Goal: Communication & Community: Connect with others

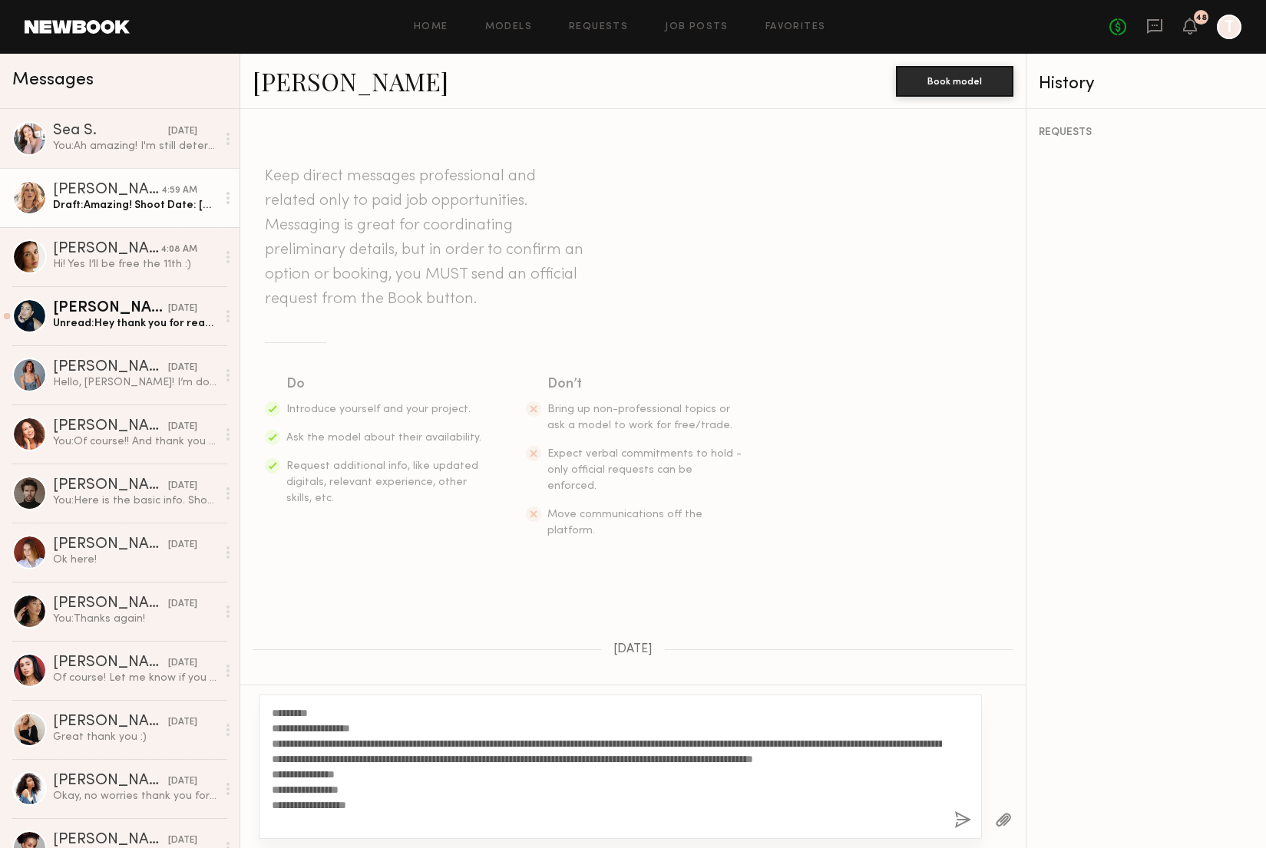
scroll to position [13, 0]
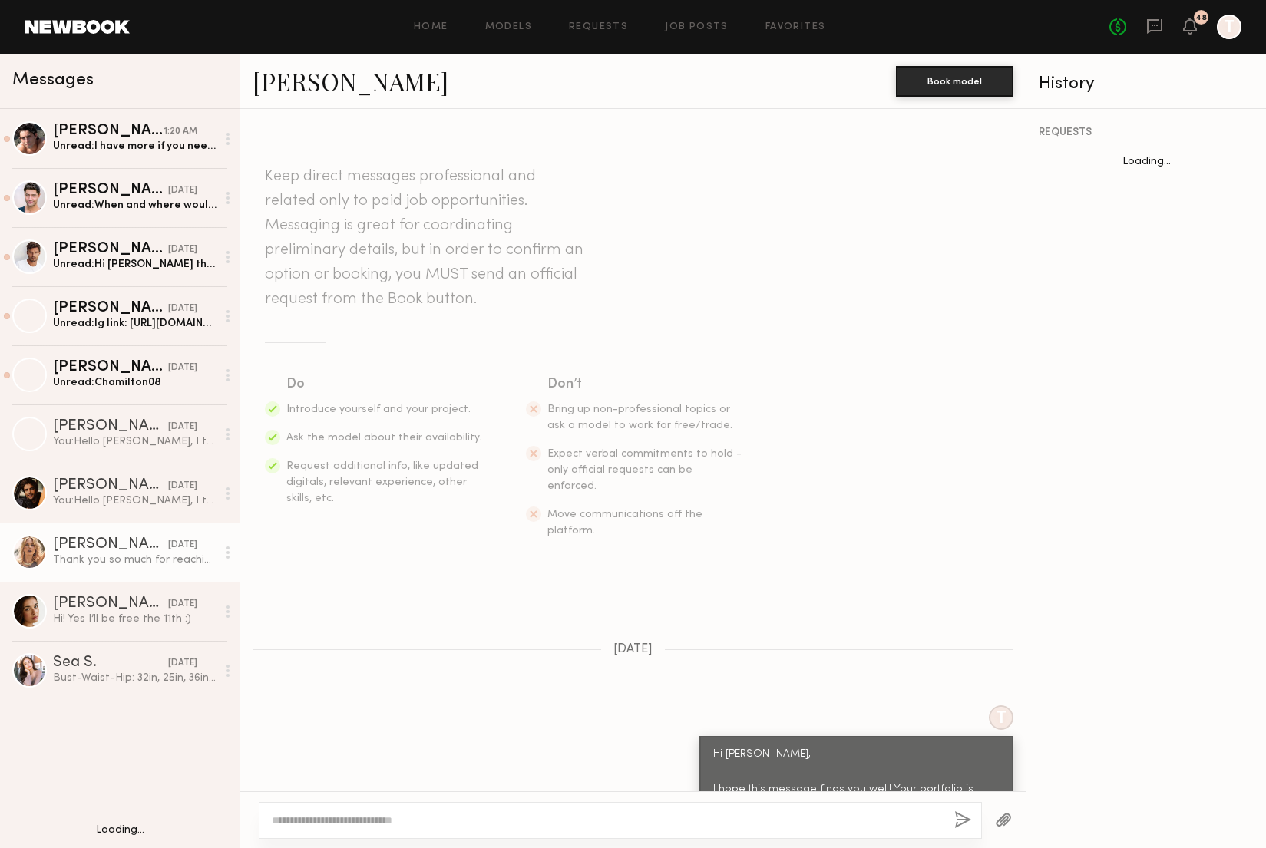
scroll to position [1566, 0]
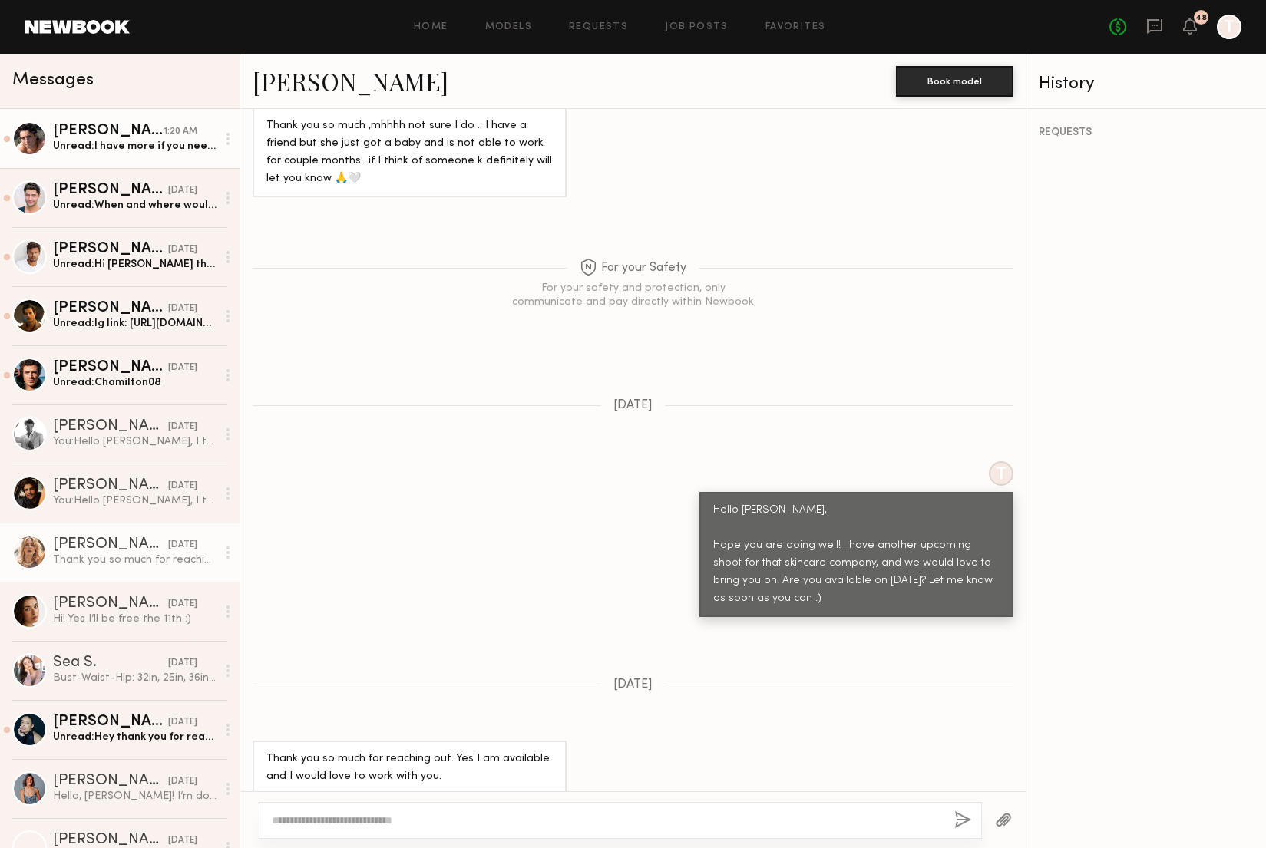
click at [132, 134] on div "Pablo V." at bounding box center [108, 131] width 111 height 15
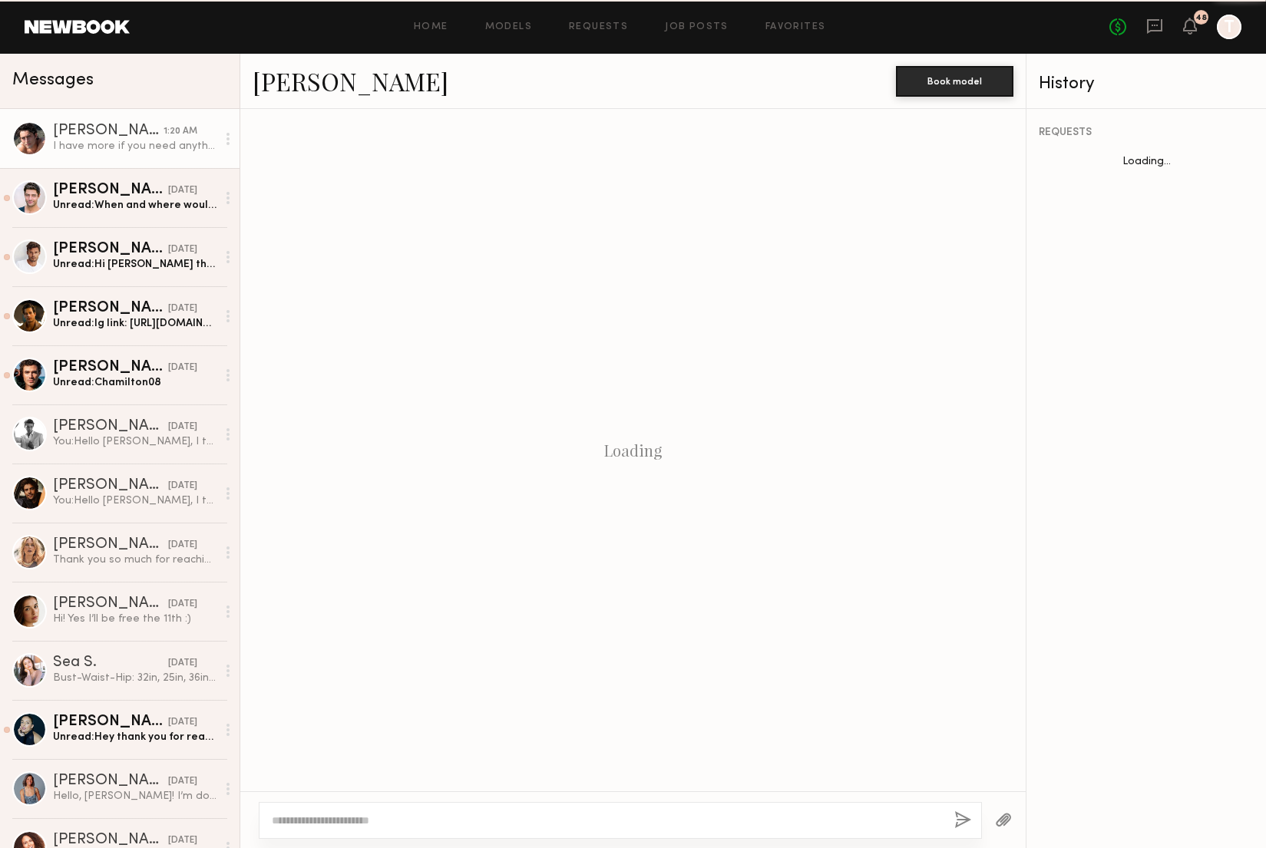
scroll to position [501, 0]
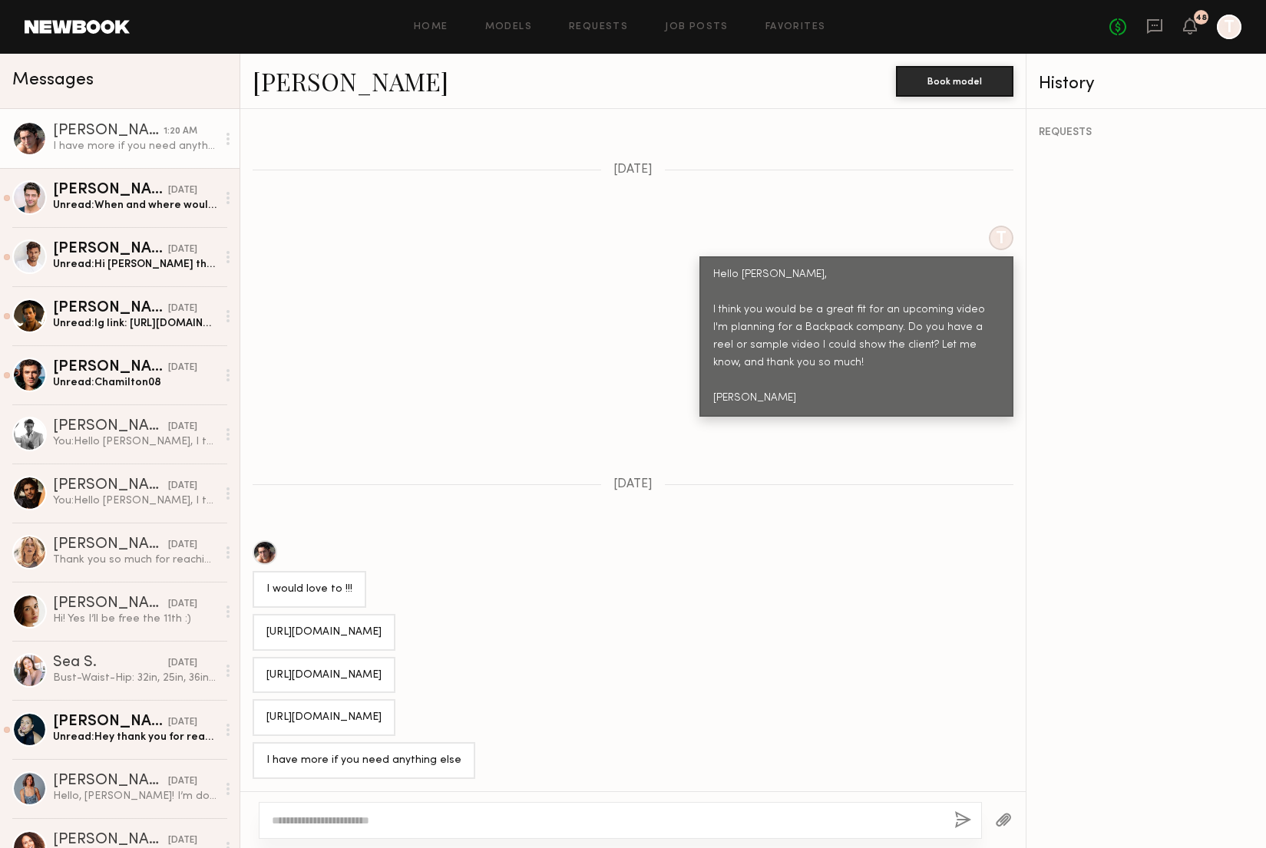
drag, startPoint x: 410, startPoint y: 597, endPoint x: 268, endPoint y: 570, distance: 144.5
click at [268, 624] on div "https://www.instagram.com/reel/DPSaHfhkhSa/?igsh=bXVwZW1wMXdnMGU=" at bounding box center [323, 633] width 115 height 18
copy div "https://www.instagram.com/reel/DPSaHfhkhSa/?igsh=bXVwZW1wMXdnMGU="
drag, startPoint x: 410, startPoint y: 656, endPoint x: 266, endPoint y: 628, distance: 147.0
click at [266, 657] on div "https://www.instagram.com/reel/DPSaHfhkhSa/?igsh=bXVwZW1wMXdnMGU=" at bounding box center [323, 675] width 143 height 37
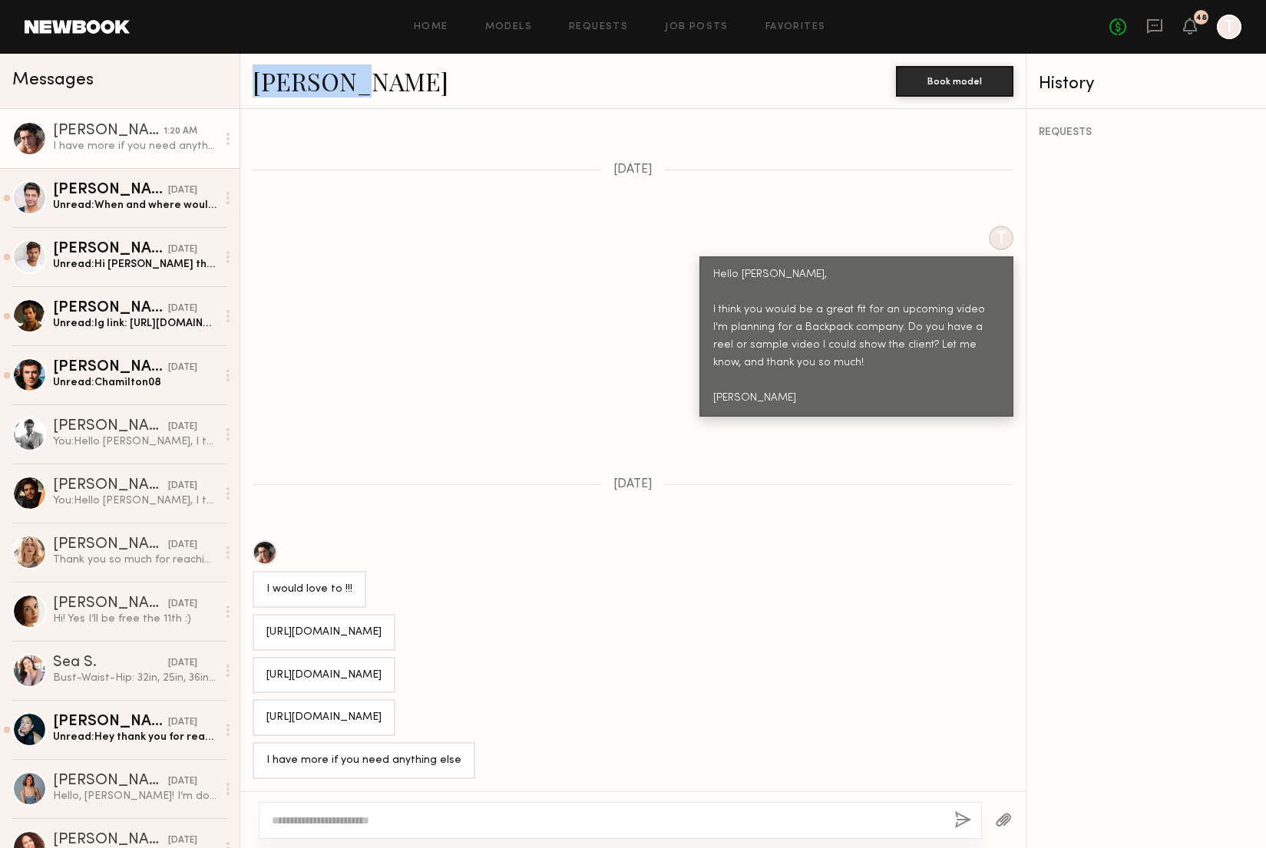
copy div "https://www.instagram.com/reel/DPSaHfhkhSa/?igsh=bXVwZW1wMXdnMGU="
drag, startPoint x: 448, startPoint y: 724, endPoint x: 262, endPoint y: 698, distance: 187.5
click at [262, 699] on div "https://www.instagram.com/reel/DNWYFFyOlx8/?igsh=MTNxOWFwanMzNG01NA==" at bounding box center [323, 717] width 143 height 37
copy div "https://www.instagram.com/reel/DNWYFFyOlx8/?igsh=MTNxOWFwanMzNG01NA=="
click at [405, 810] on div at bounding box center [620, 820] width 723 height 37
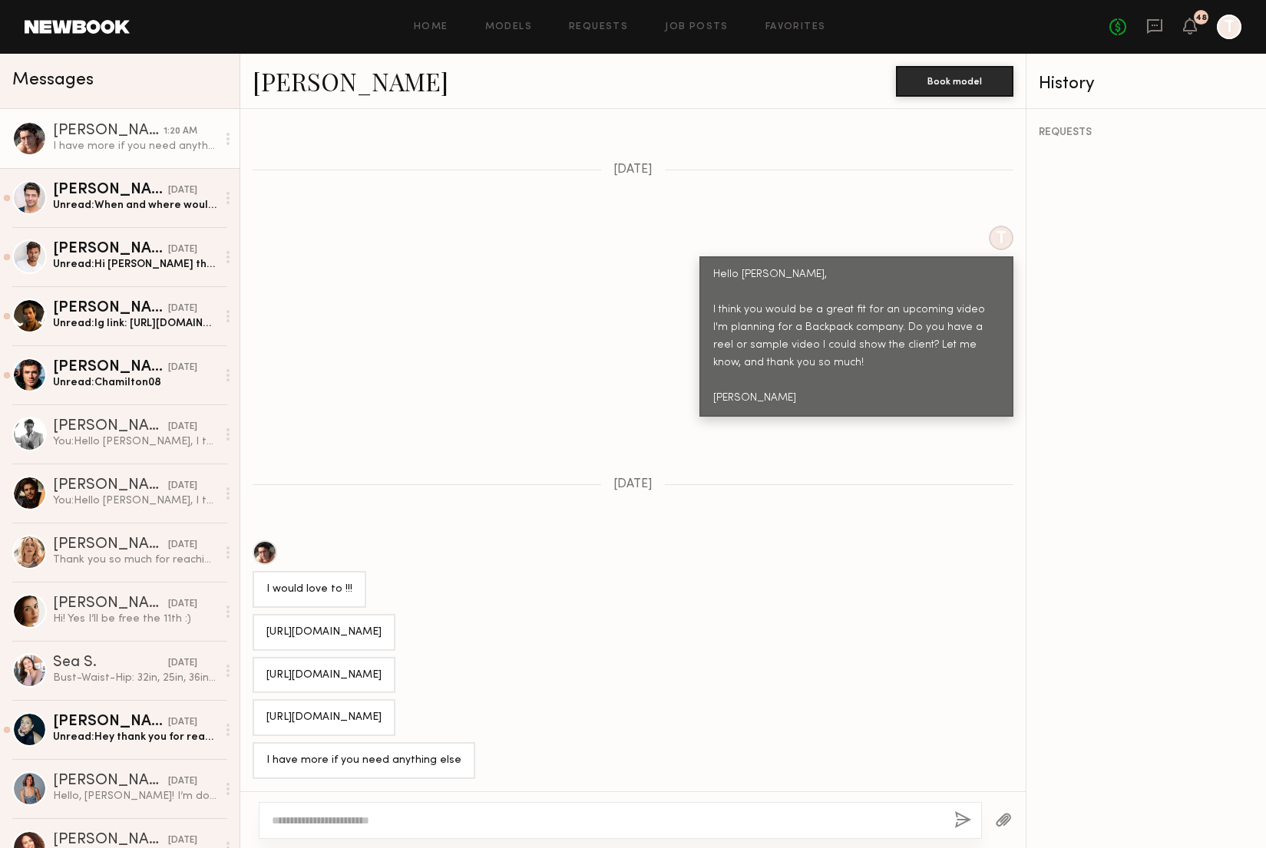
click at [365, 840] on div at bounding box center [632, 819] width 785 height 57
click at [365, 827] on textarea at bounding box center [607, 820] width 670 height 15
type textarea "**********"
click at [964, 822] on button "button" at bounding box center [962, 820] width 17 height 19
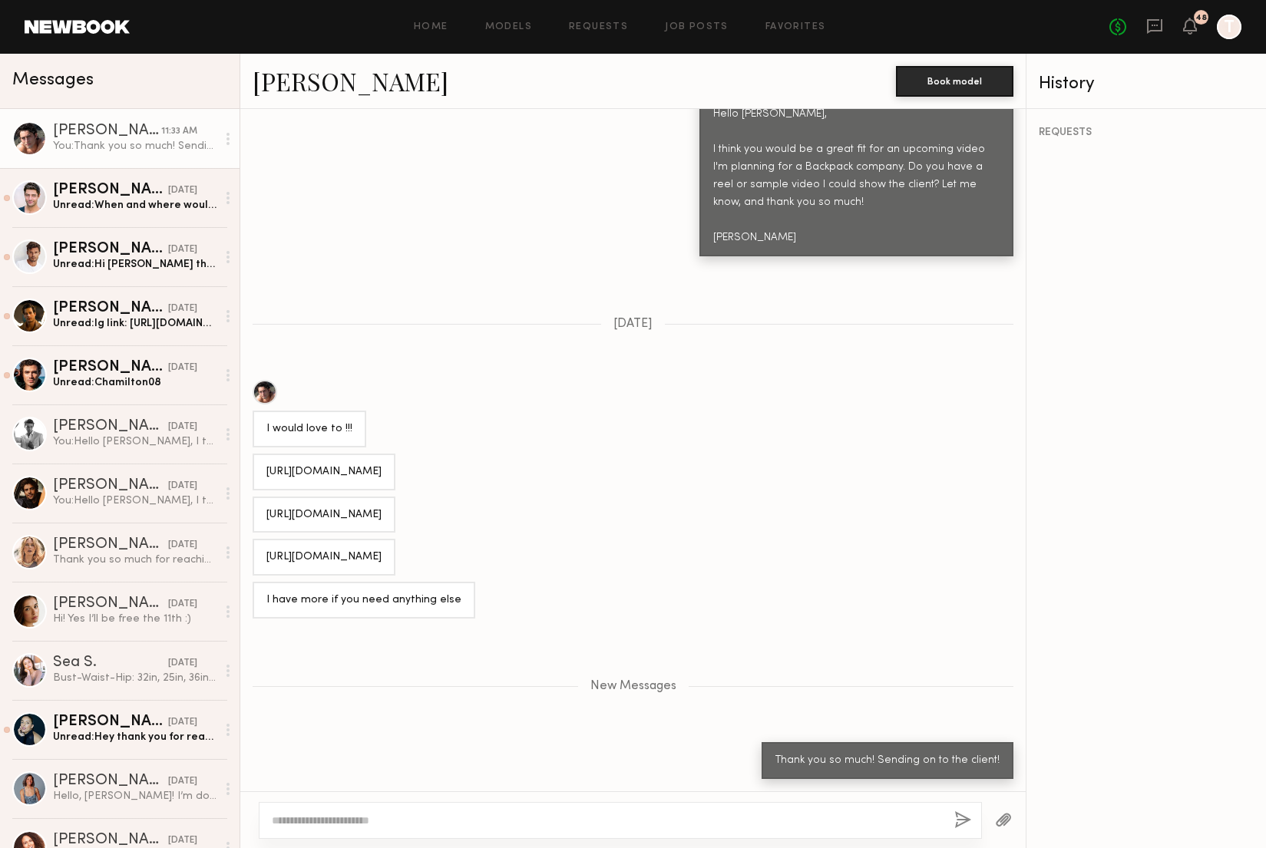
click at [299, 87] on link "[PERSON_NAME]" at bounding box center [350, 80] width 196 height 33
click at [119, 181] on link "Andrew R. yesterday Unread: When and where would this shoot, and what would be …" at bounding box center [119, 197] width 239 height 59
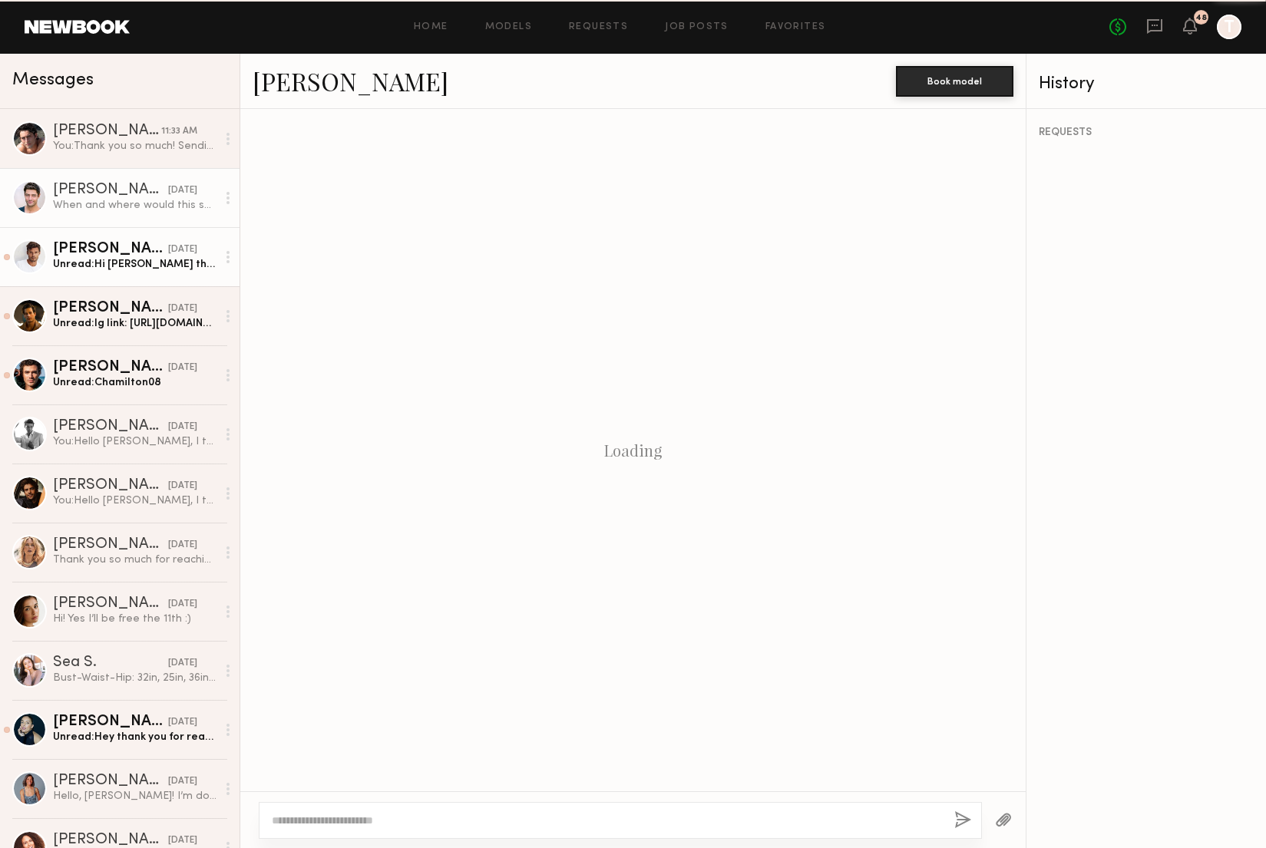
scroll to position [457, 0]
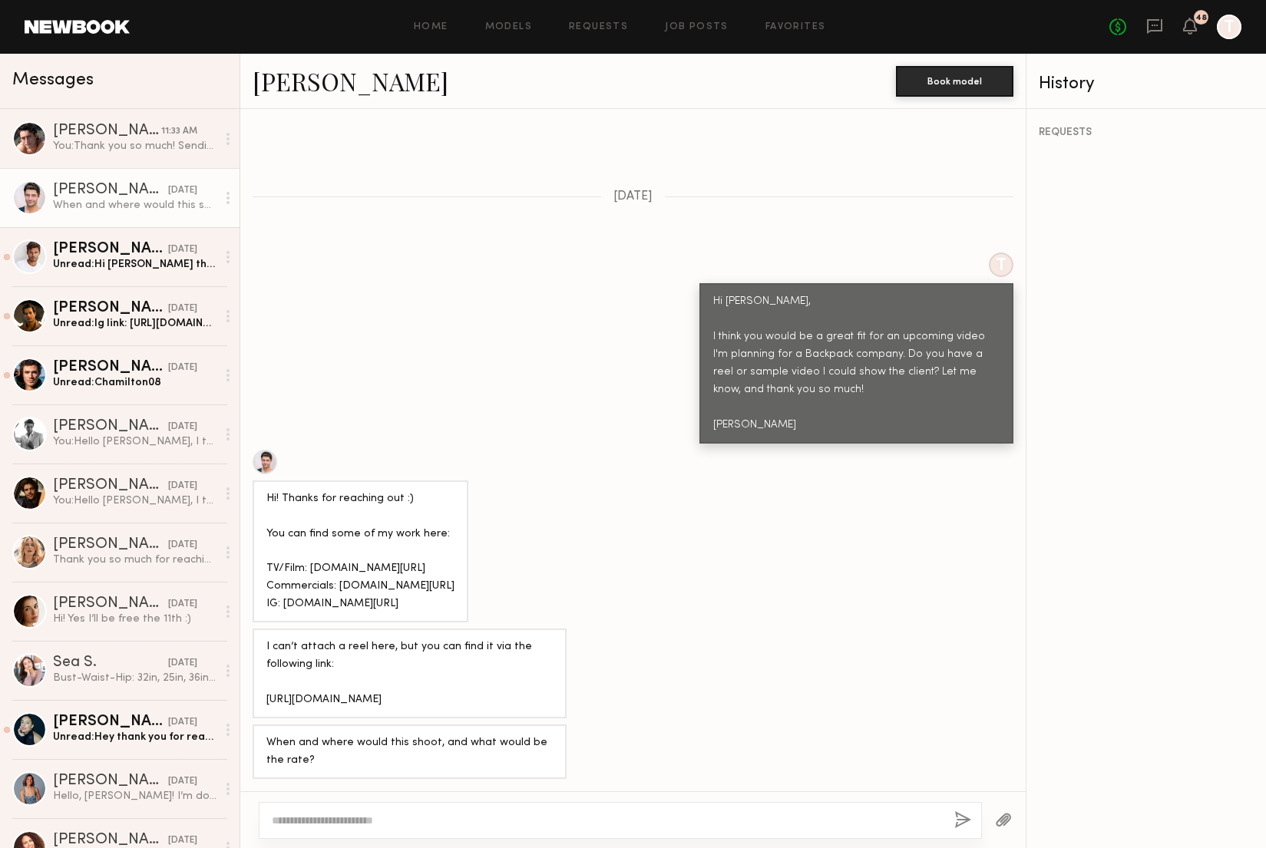
drag, startPoint x: 295, startPoint y: 566, endPoint x: 338, endPoint y: 549, distance: 46.6
click at [338, 549] on div "Hi! Thanks for reaching out :) You can find some of my work here: TV/Film: [DOM…" at bounding box center [360, 552] width 188 height 124
copy div "www.andrewphiliprogers.com/commercial-work"
drag, startPoint x: 398, startPoint y: 700, endPoint x: 264, endPoint y: 673, distance: 136.2
click at [264, 673] on div "I can’t attach a reel here, but you can find it via the following link: [URL][D…" at bounding box center [409, 674] width 314 height 90
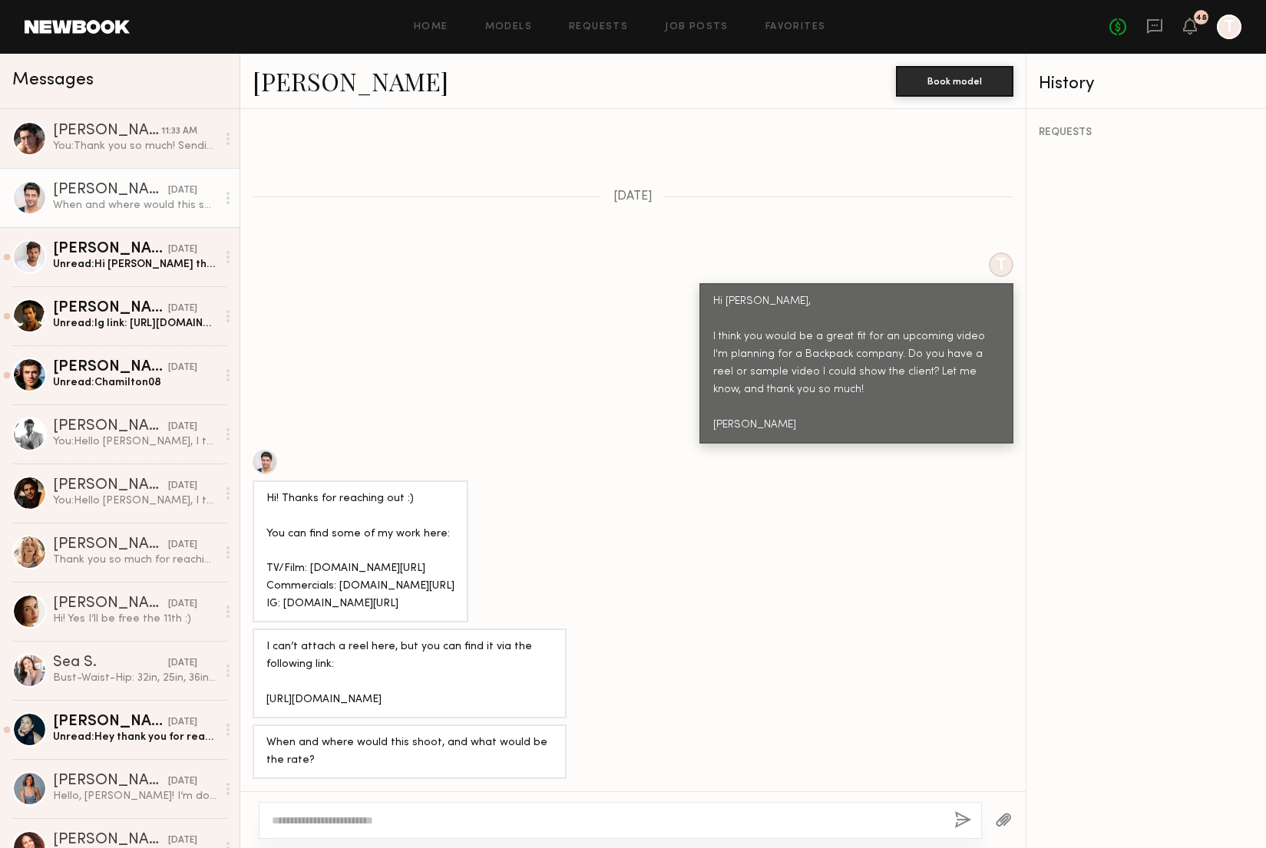
copy div "https://www.imdb.com/video/vi3550463001/?ref_=nmvi_vi_imdb_2"
click at [331, 819] on textarea at bounding box center [607, 820] width 670 height 15
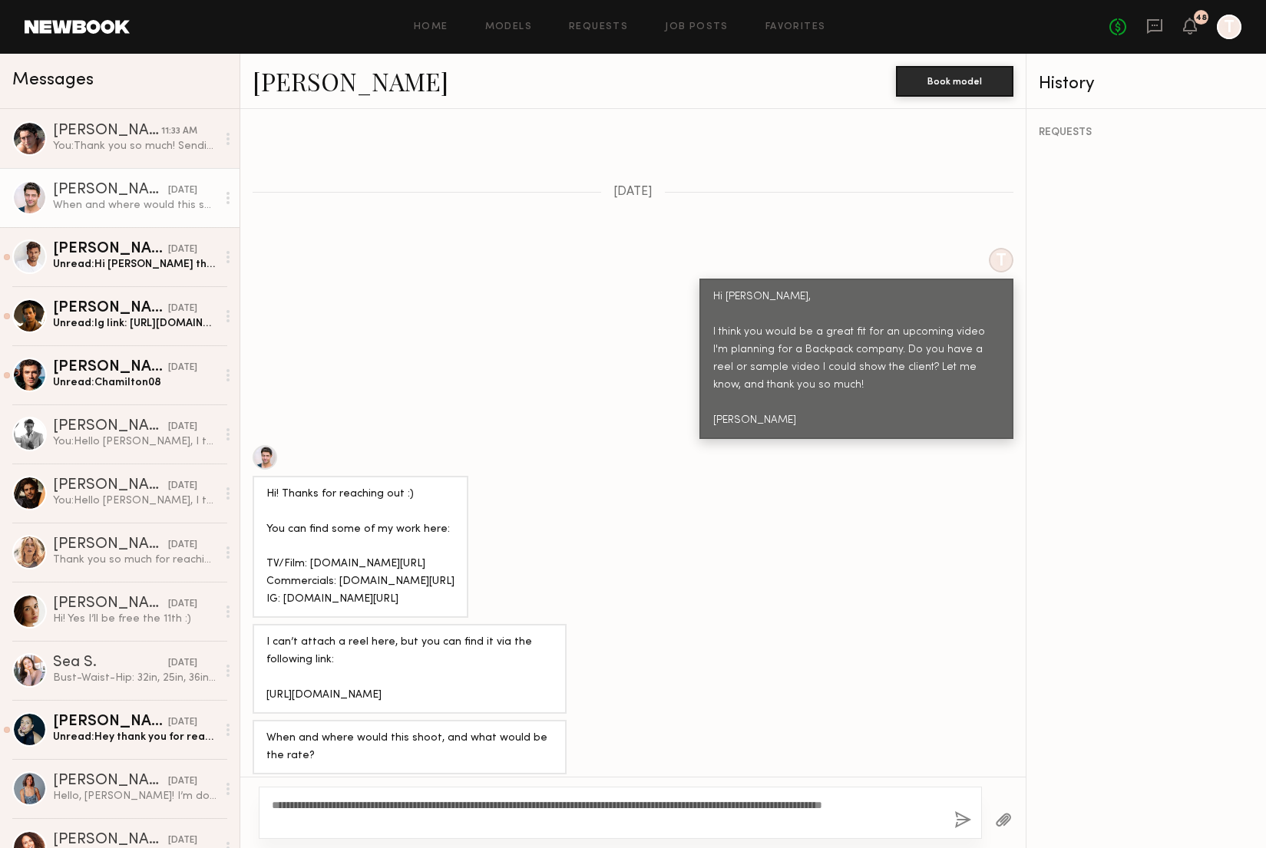
click at [323, 833] on div "**********" at bounding box center [620, 813] width 723 height 52
click at [323, 815] on textarea "**********" at bounding box center [607, 812] width 670 height 31
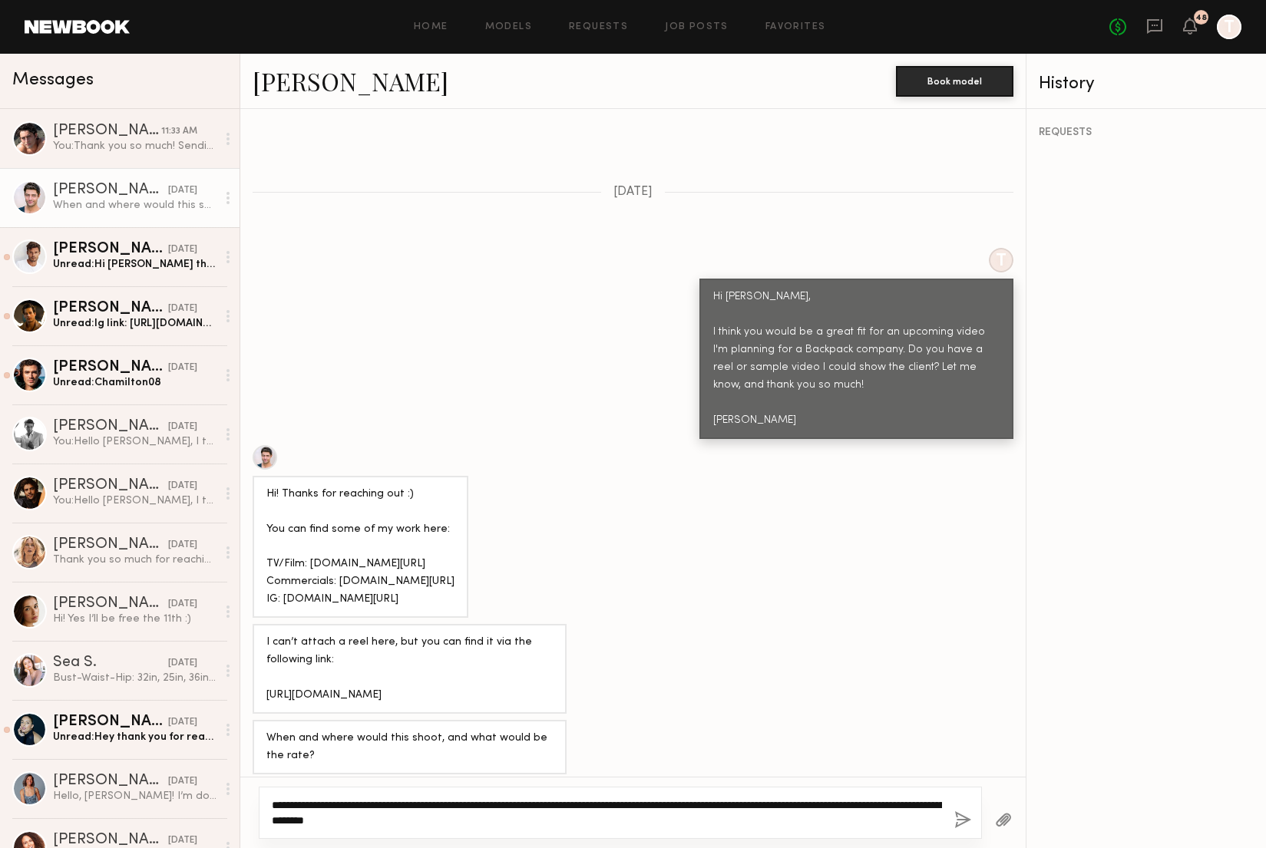
click at [480, 824] on textarea "**********" at bounding box center [607, 812] width 670 height 31
click at [520, 822] on textarea "**********" at bounding box center [607, 812] width 670 height 31
type textarea "**********"
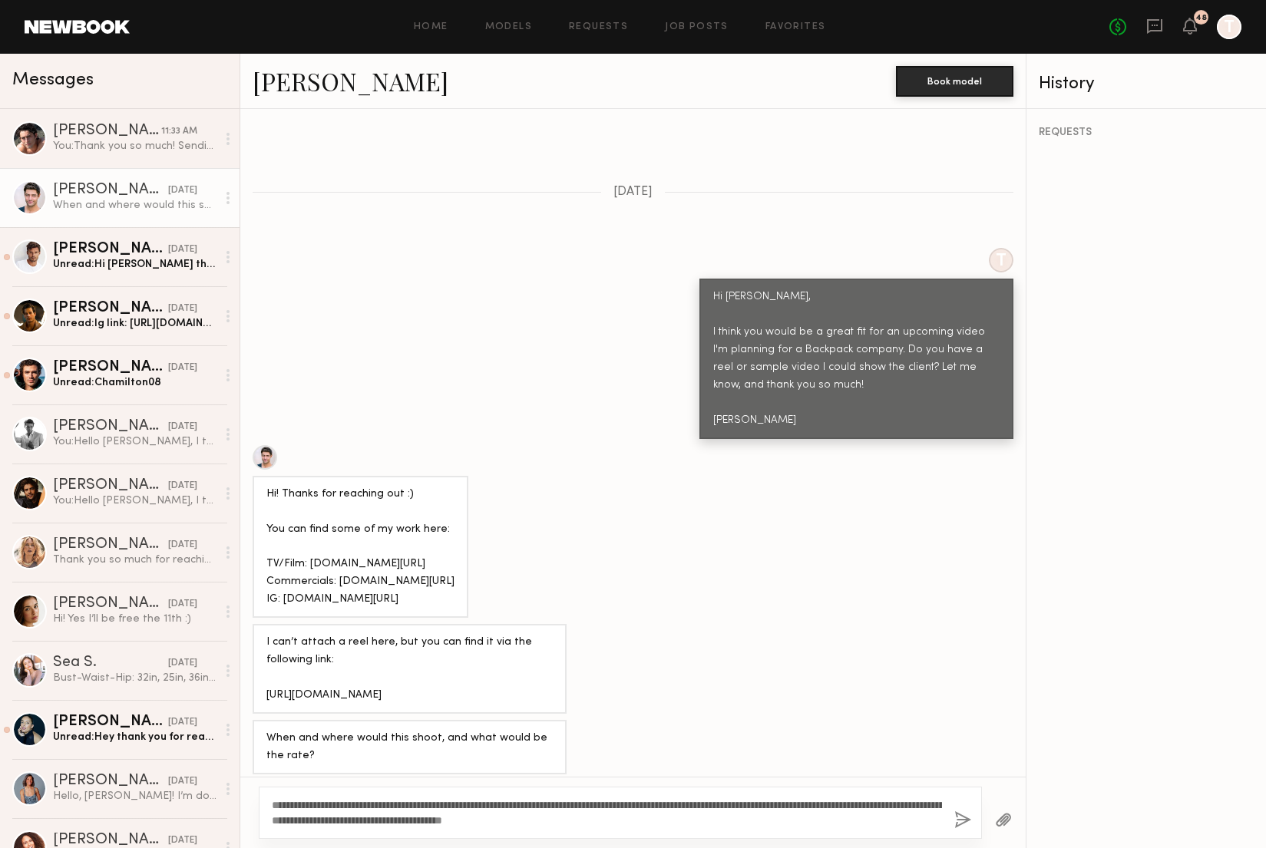
click at [956, 814] on button "button" at bounding box center [962, 820] width 17 height 19
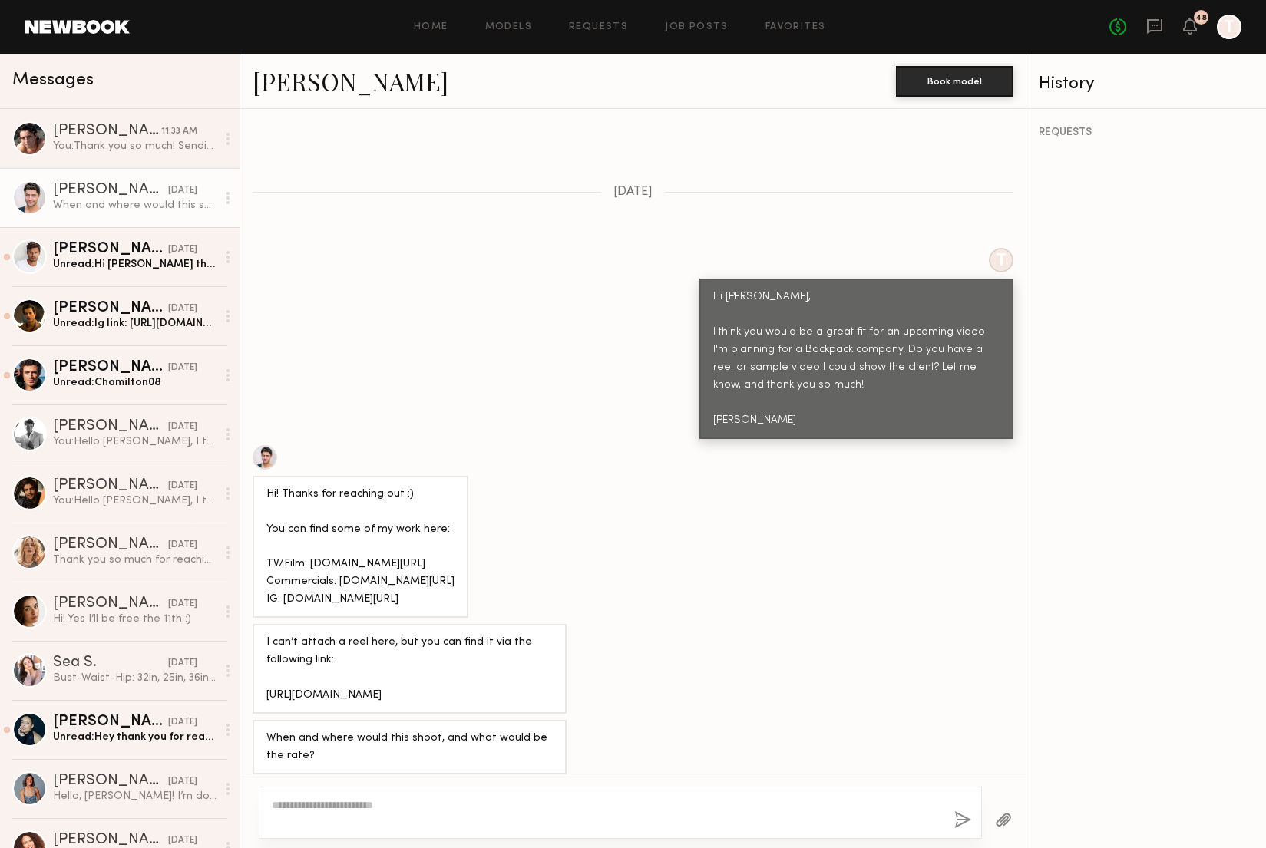
scroll to position [786, 0]
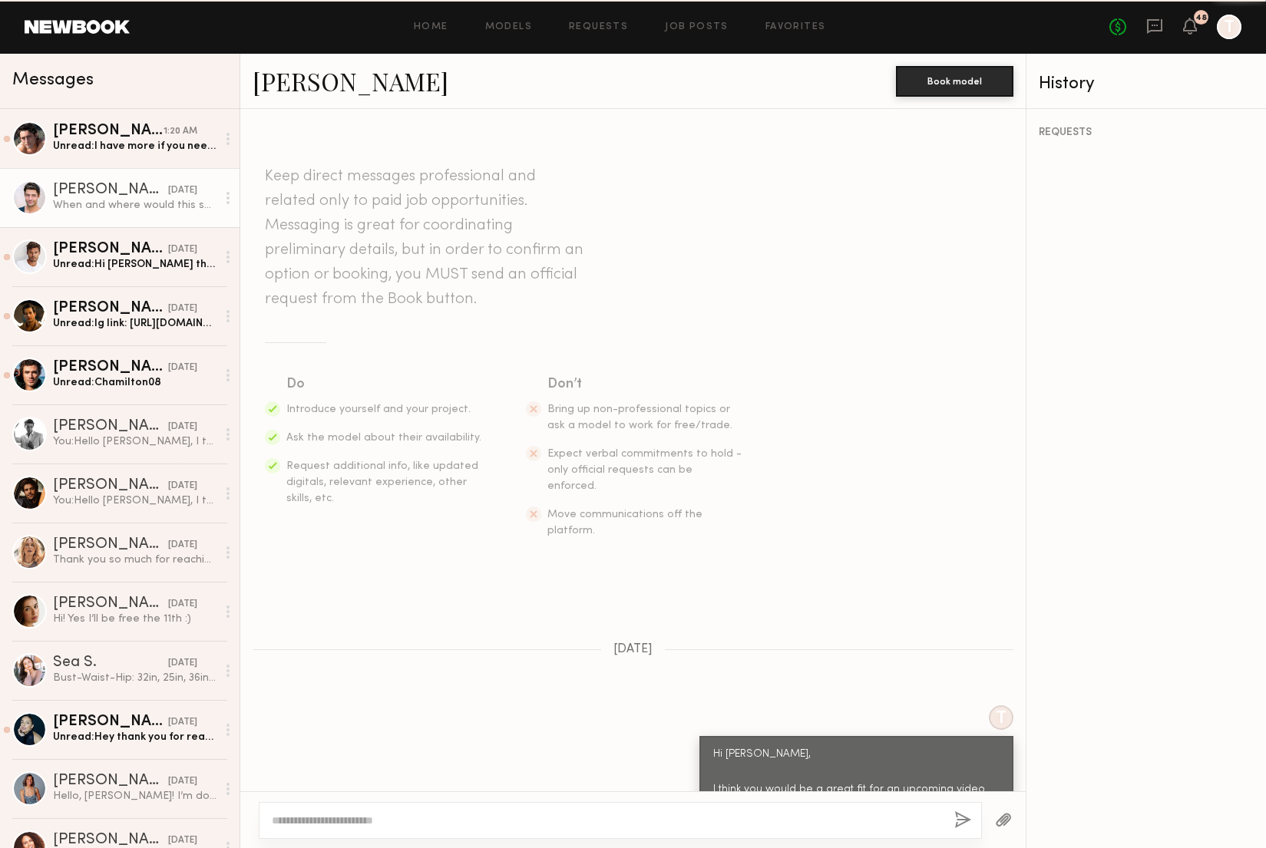
scroll to position [574, 0]
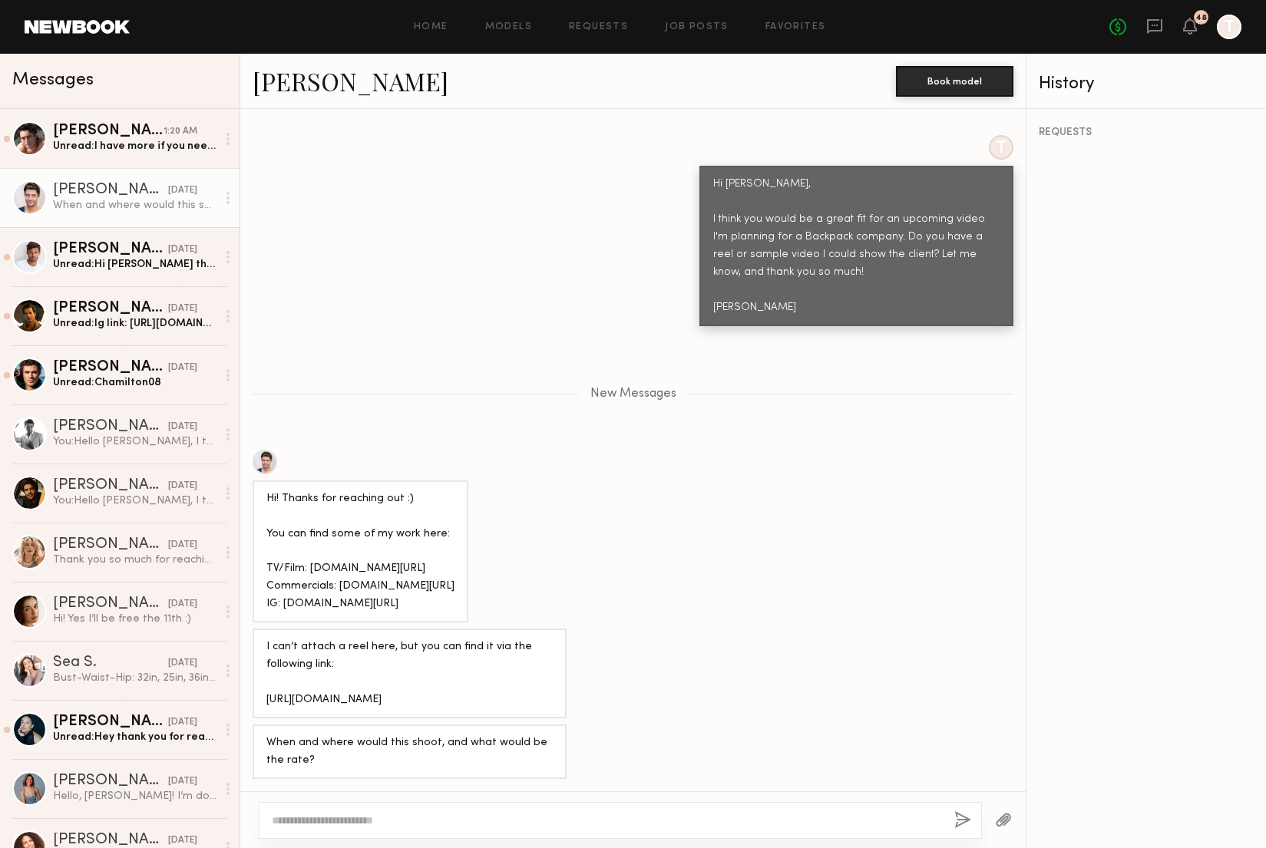
click at [154, 183] on div "[PERSON_NAME]" at bounding box center [110, 190] width 115 height 15
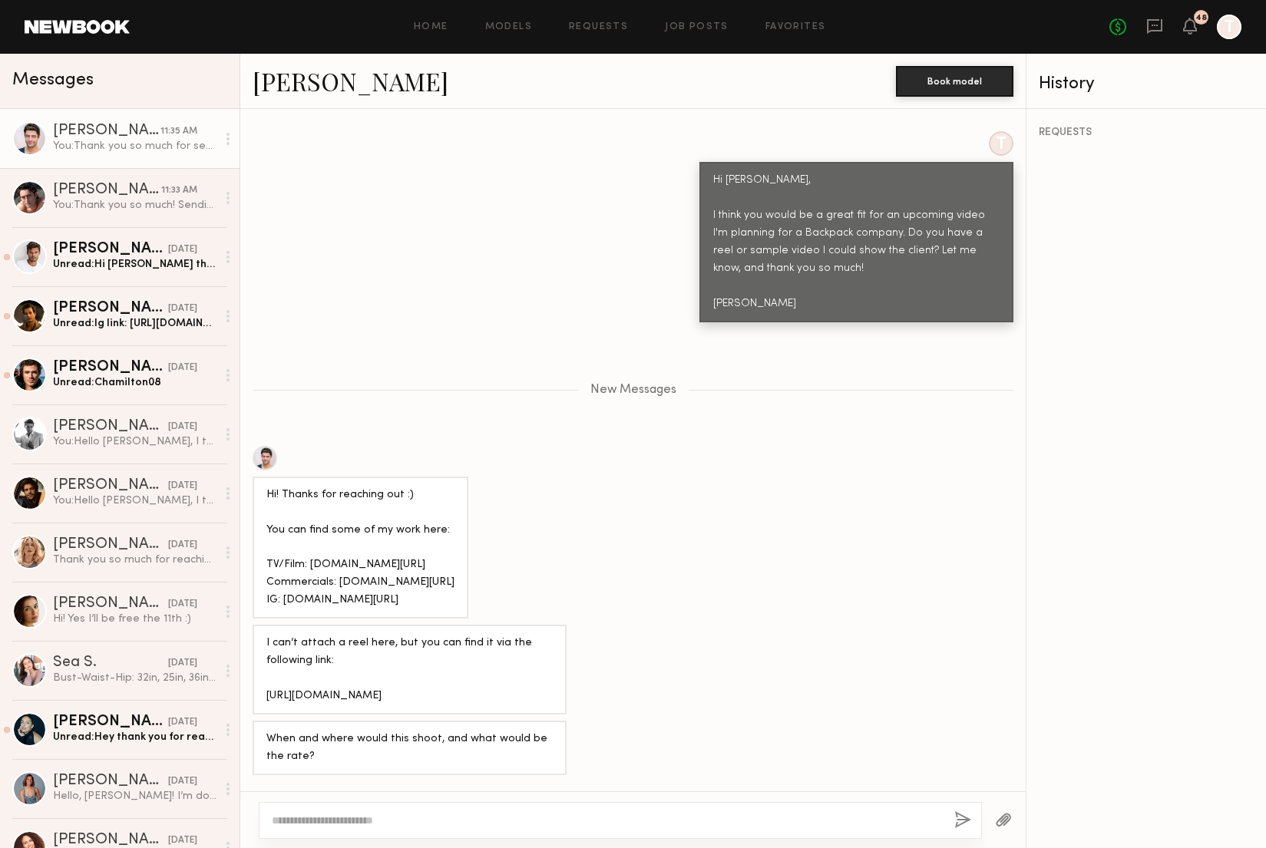
scroll to position [786, 0]
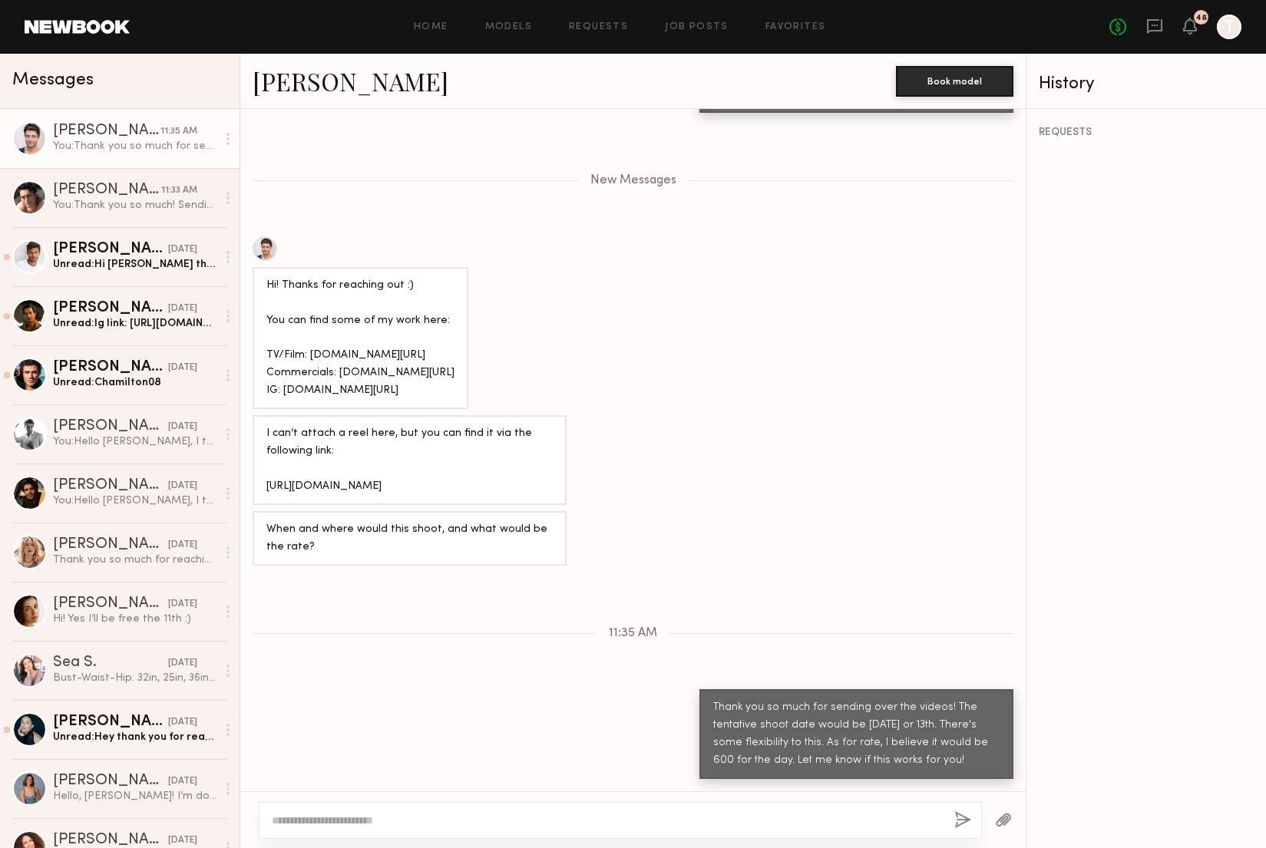
click at [452, 818] on textarea at bounding box center [607, 820] width 670 height 15
click at [569, 821] on textarea "**********" at bounding box center [607, 820] width 670 height 15
click at [803, 830] on div "**********" at bounding box center [620, 820] width 723 height 37
click at [814, 815] on textarea "**********" at bounding box center [607, 820] width 670 height 15
type textarea "**********"
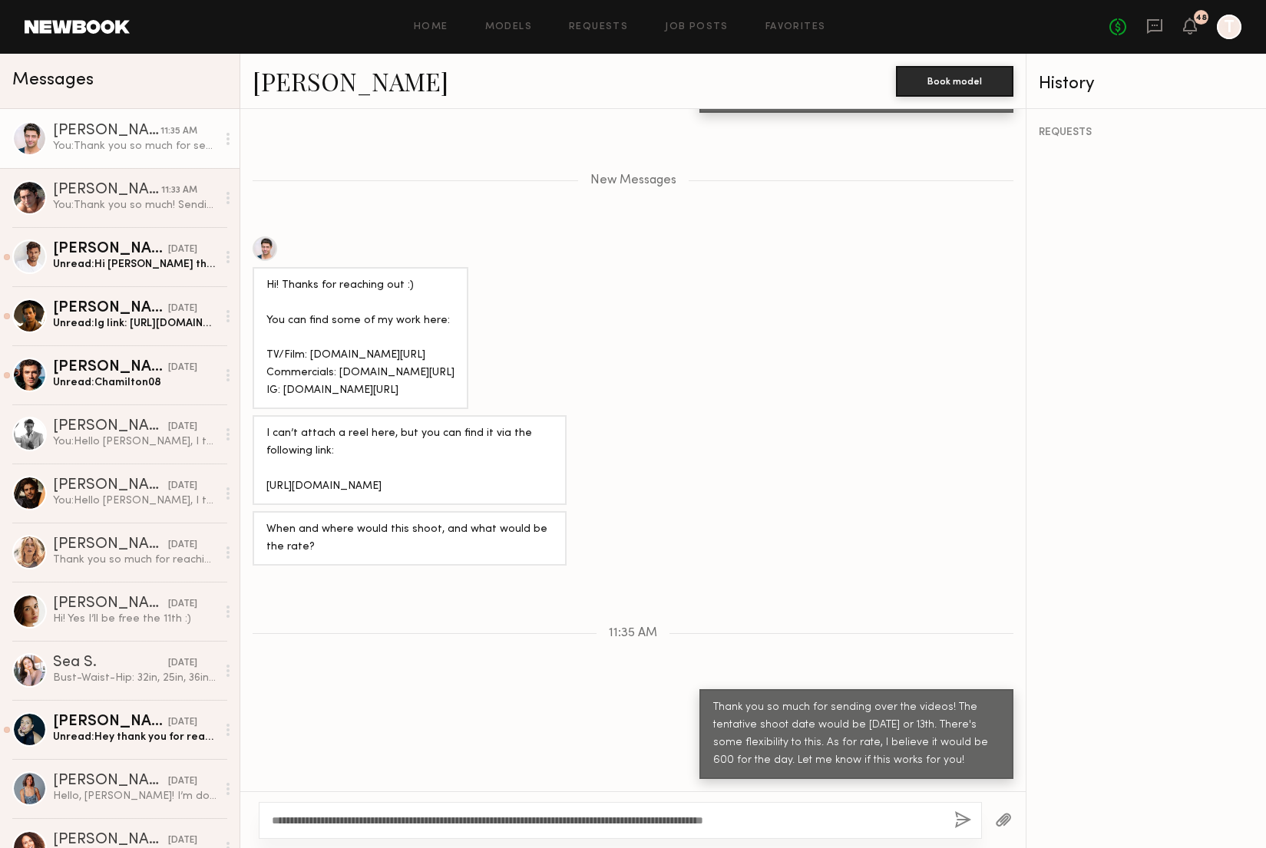
click at [959, 823] on button "button" at bounding box center [962, 820] width 17 height 19
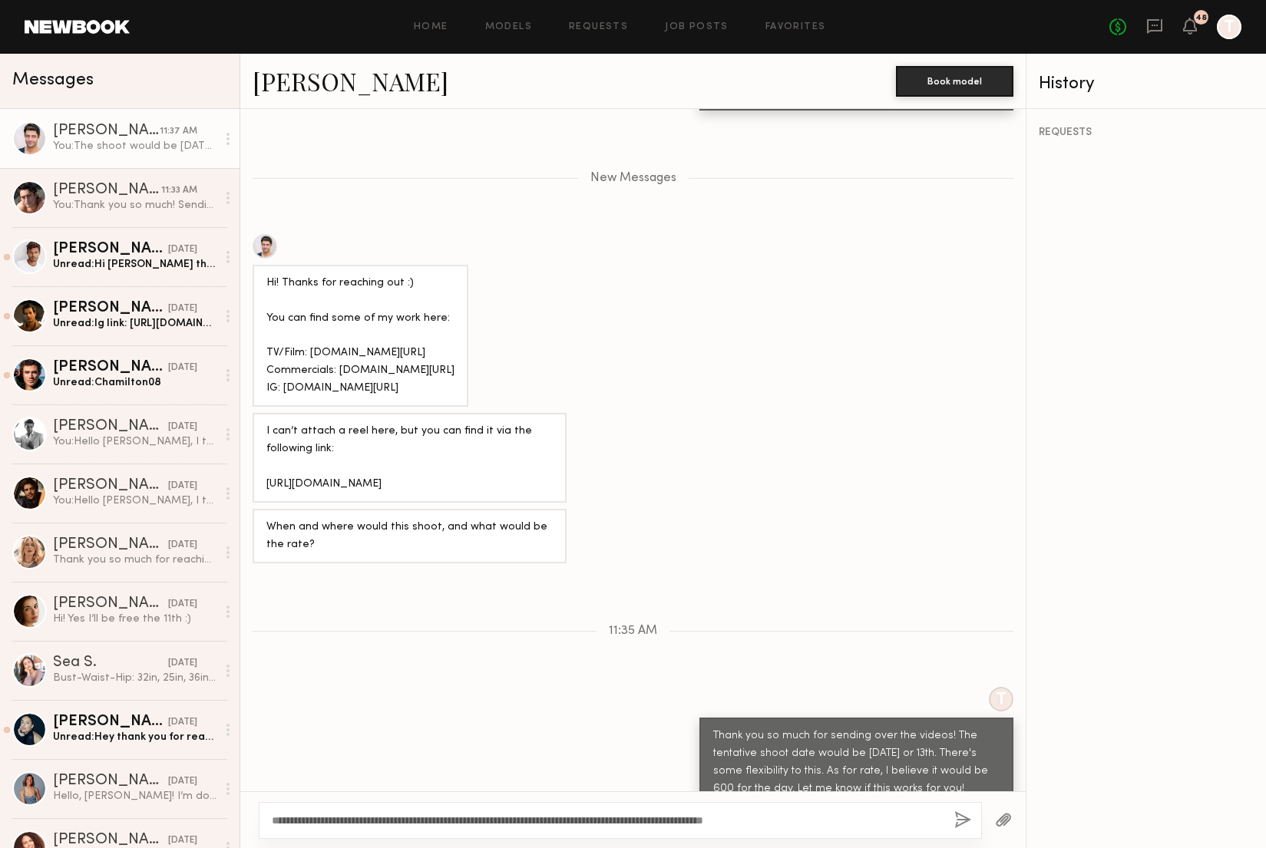
scroll to position [877, 0]
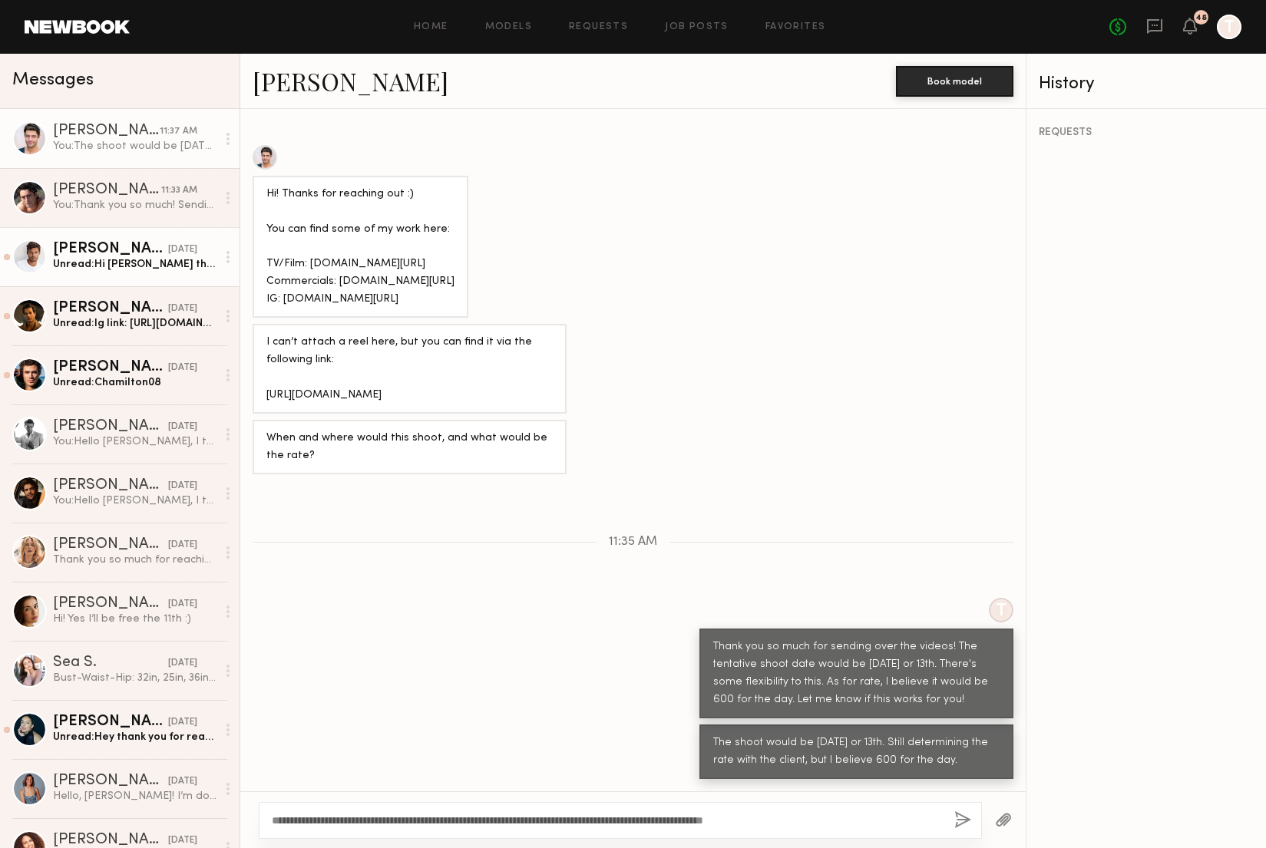
click at [130, 262] on div "Unread: Hi [PERSON_NAME] thanks a lot for your message, sounds great here is my…" at bounding box center [134, 264] width 163 height 15
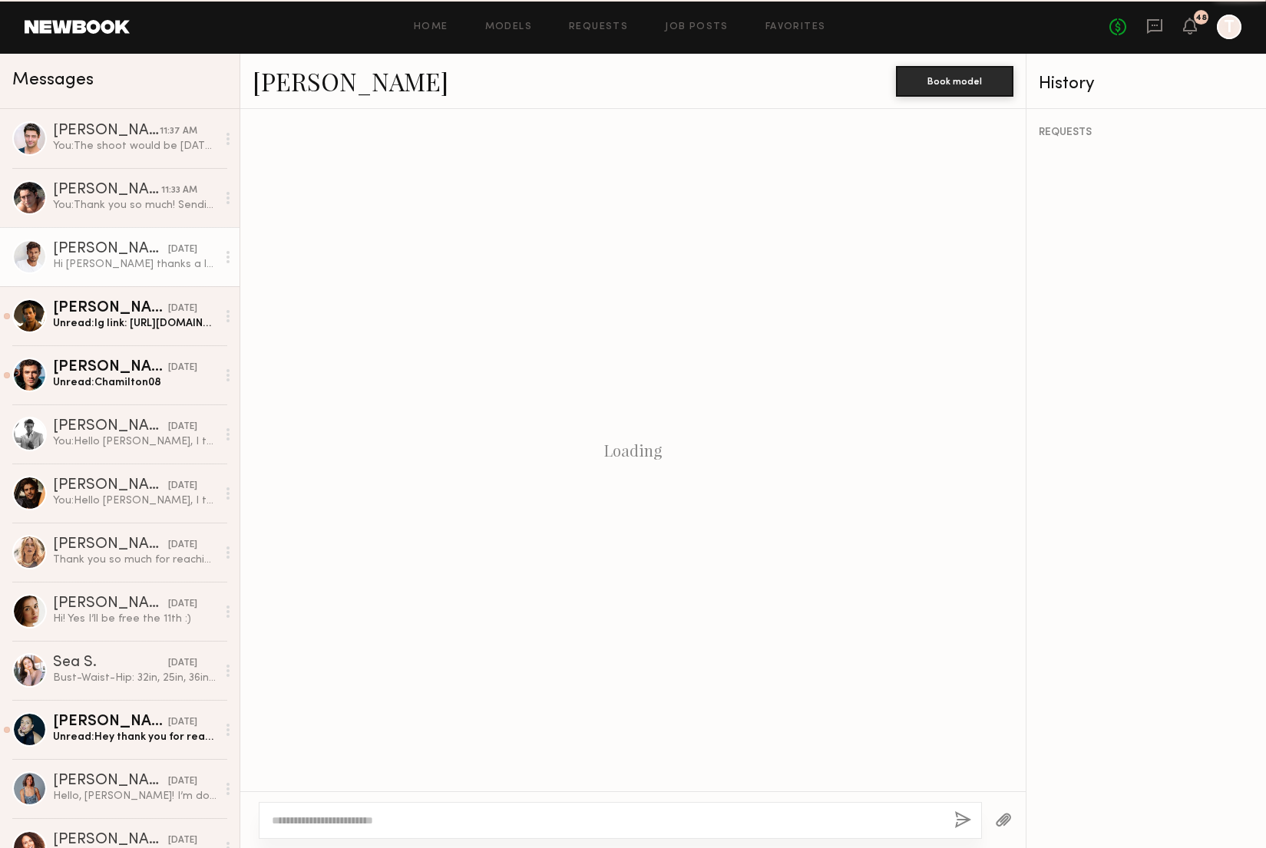
scroll to position [235, 0]
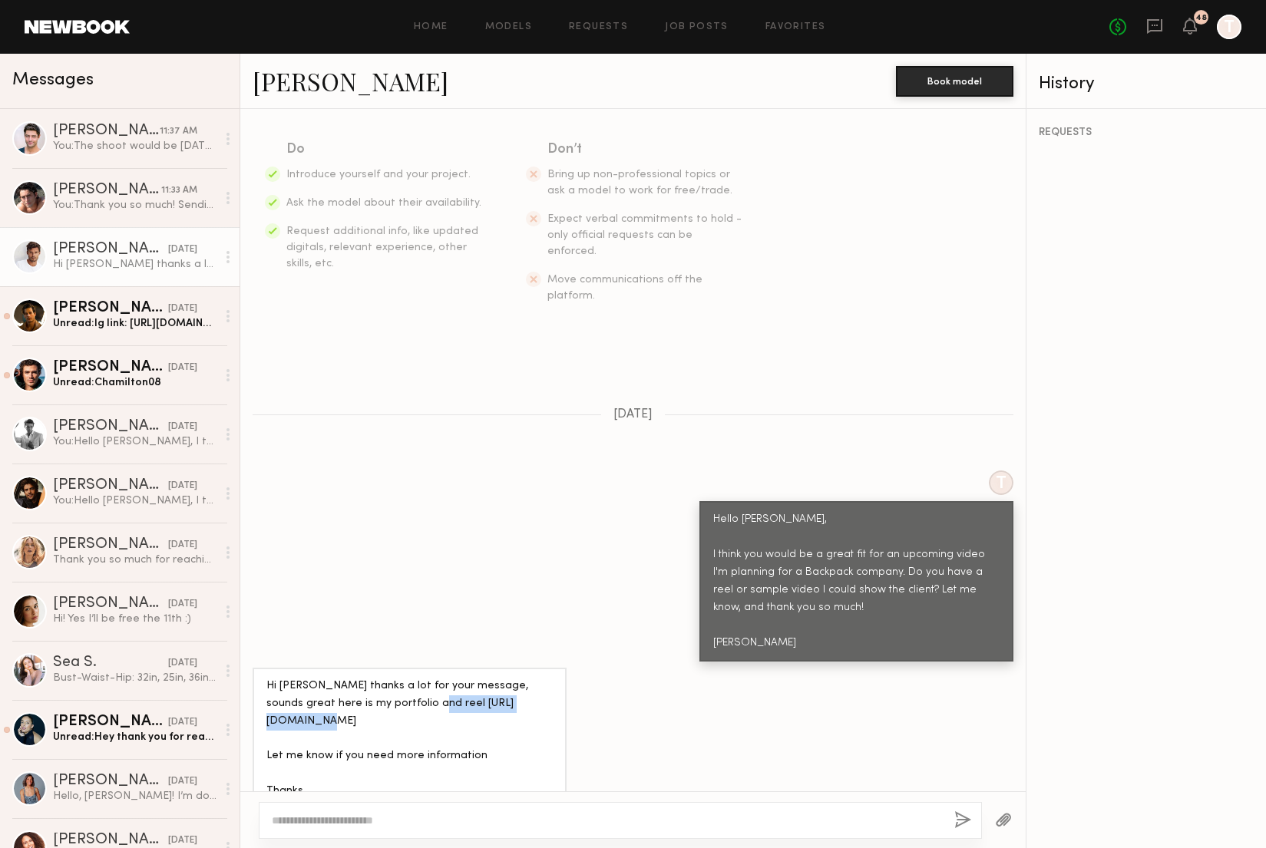
drag, startPoint x: 494, startPoint y: 672, endPoint x: 373, endPoint y: 669, distance: 121.3
click at [373, 678] on div "Hi [PERSON_NAME] thanks a lot for your message, sounds great here is my portfol…" at bounding box center [409, 748] width 286 height 141
copy div "[URL][DOMAIN_NAME]"
click at [391, 813] on textarea at bounding box center [607, 820] width 670 height 15
type textarea "*"
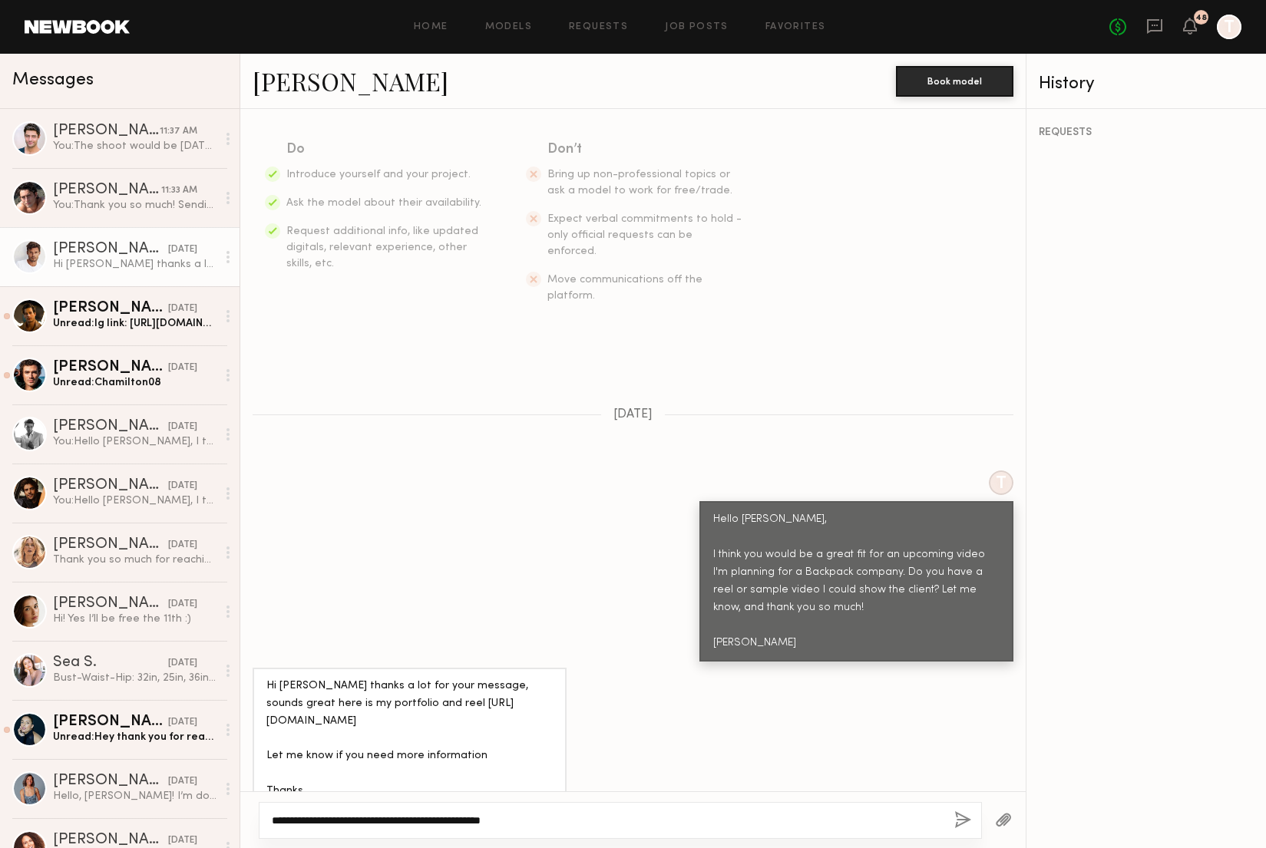
type textarea "**********"
click at [952, 818] on div "**********" at bounding box center [620, 820] width 723 height 37
click at [961, 819] on button "button" at bounding box center [962, 820] width 17 height 19
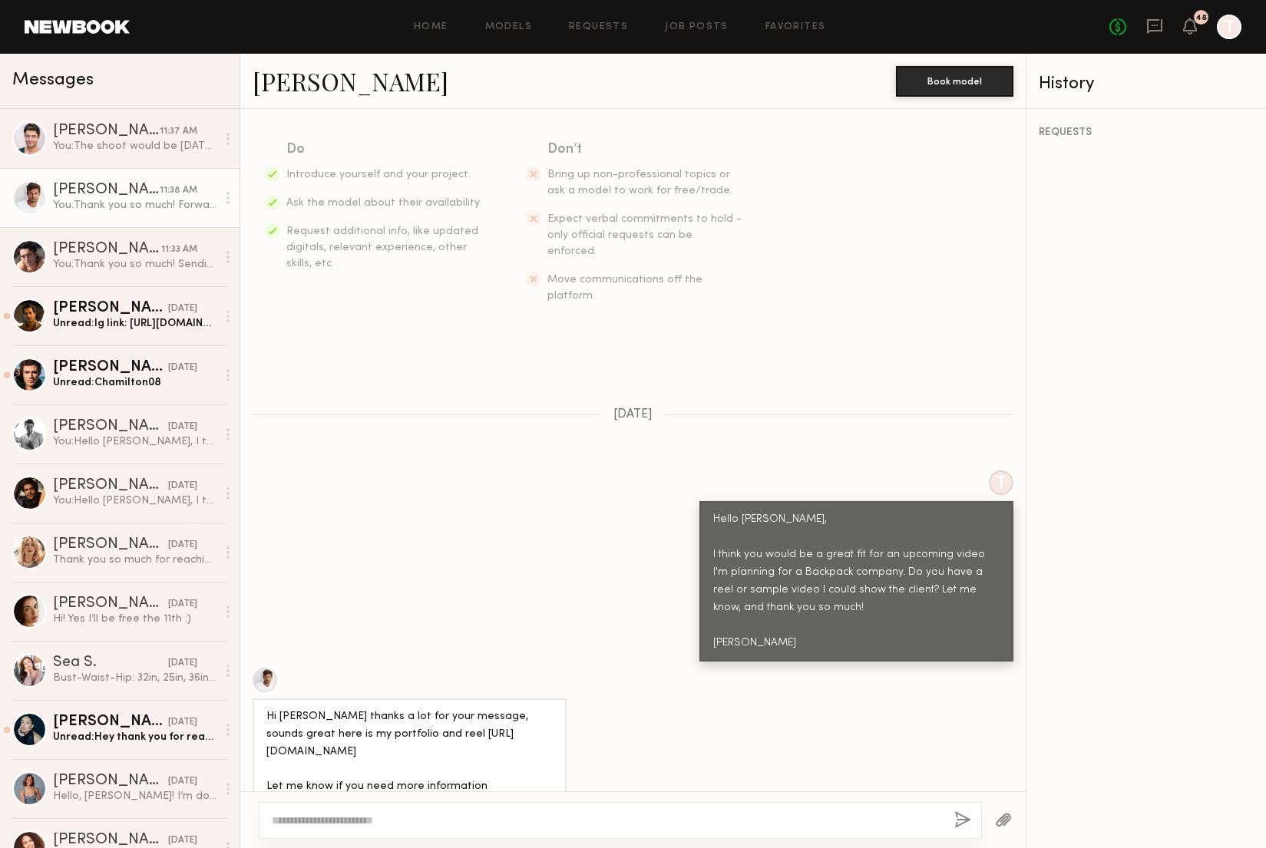
scroll to position [542, 0]
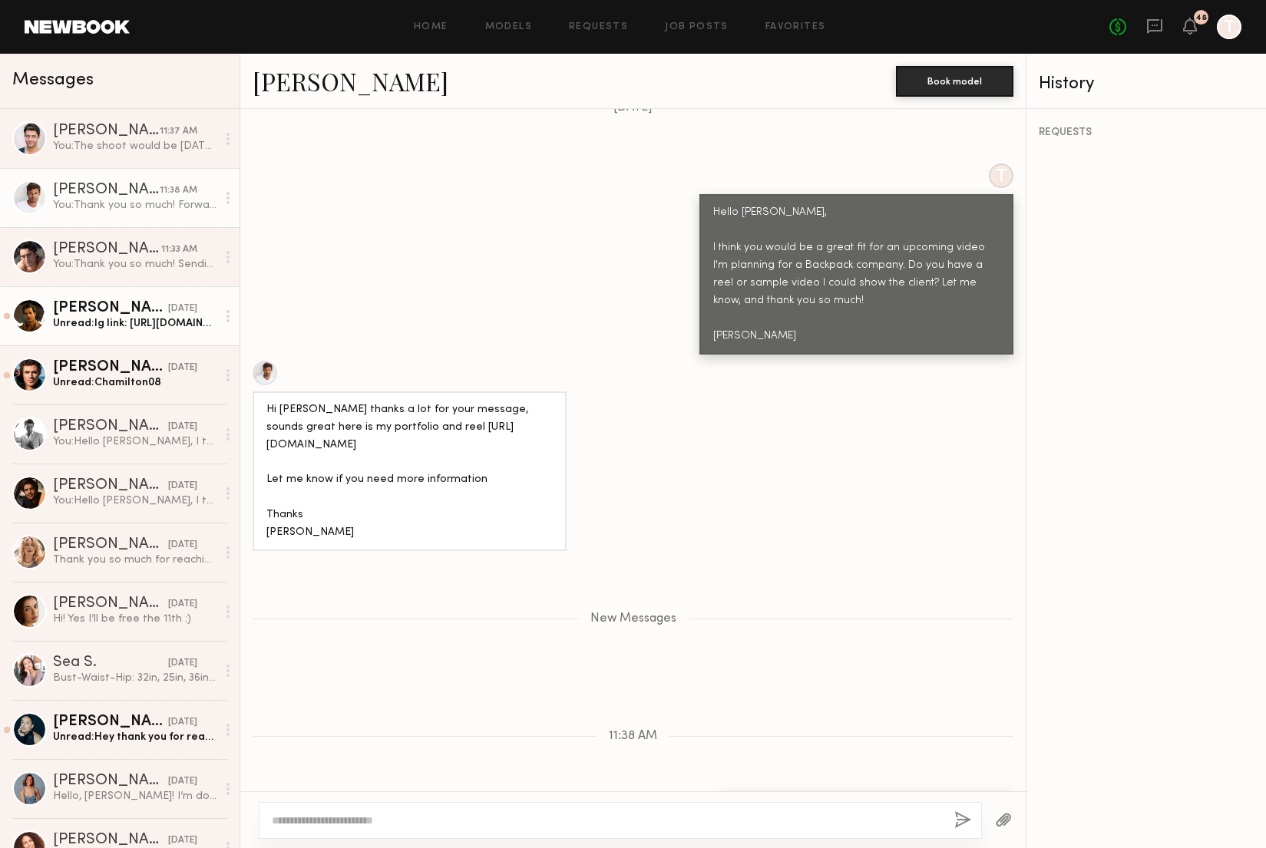
click at [145, 316] on div "Unread: Ig link: [URL][DOMAIN_NAME]" at bounding box center [134, 323] width 163 height 15
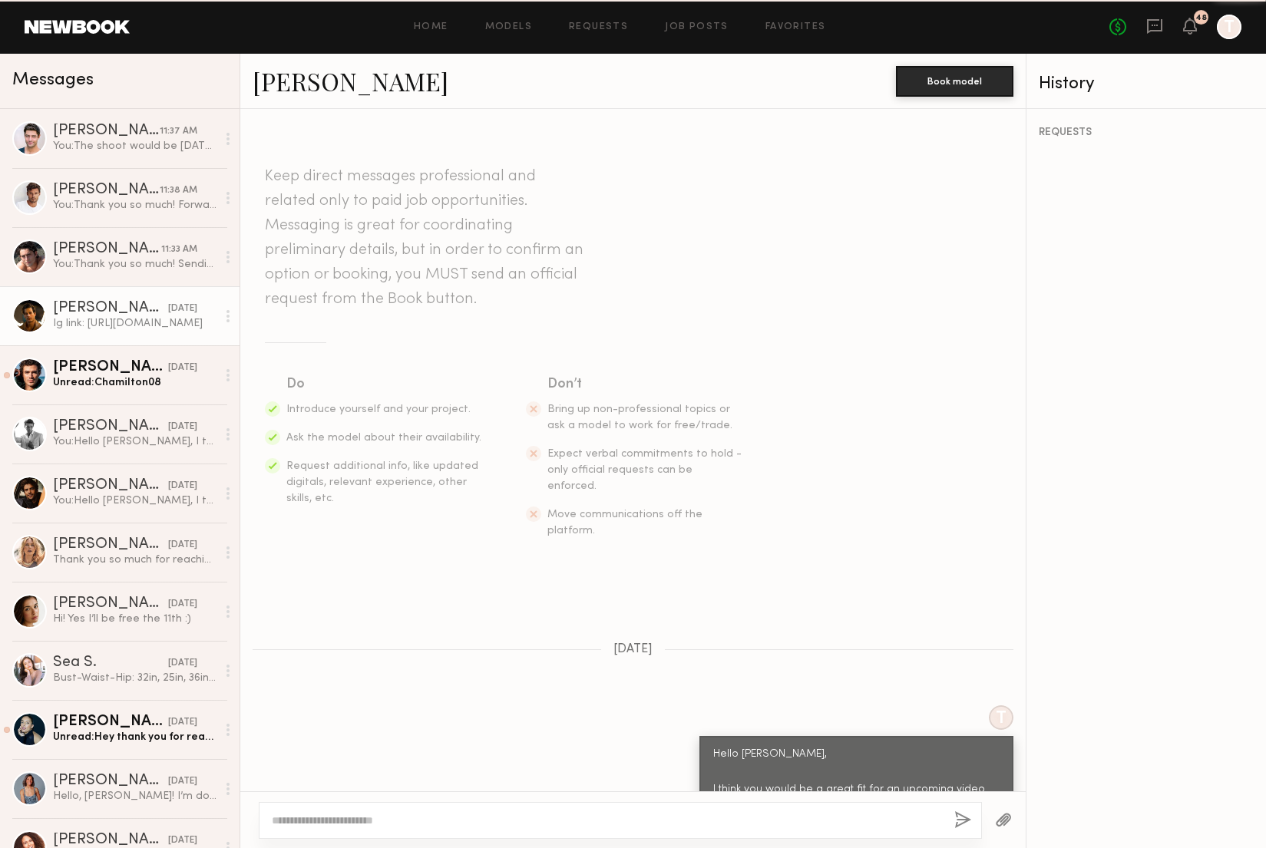
scroll to position [447, 0]
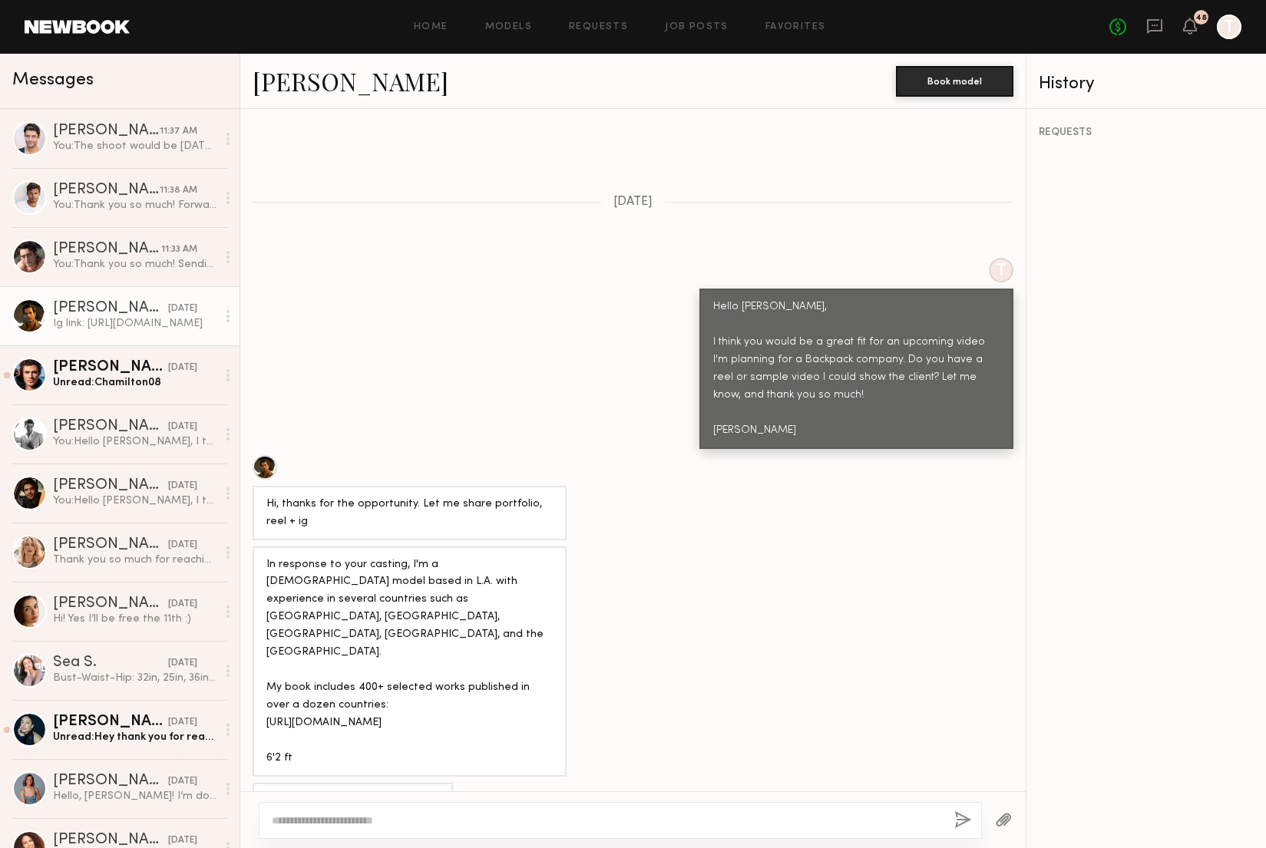
drag, startPoint x: 541, startPoint y: 714, endPoint x: 321, endPoint y: 709, distance: 220.3
click at [321, 783] on div "Video reel: [URL][DOMAIN_NAME]" at bounding box center [352, 801] width 200 height 37
copy div "[URL][DOMAIN_NAME]"
click at [447, 819] on textarea at bounding box center [607, 820] width 670 height 15
type textarea "**********"
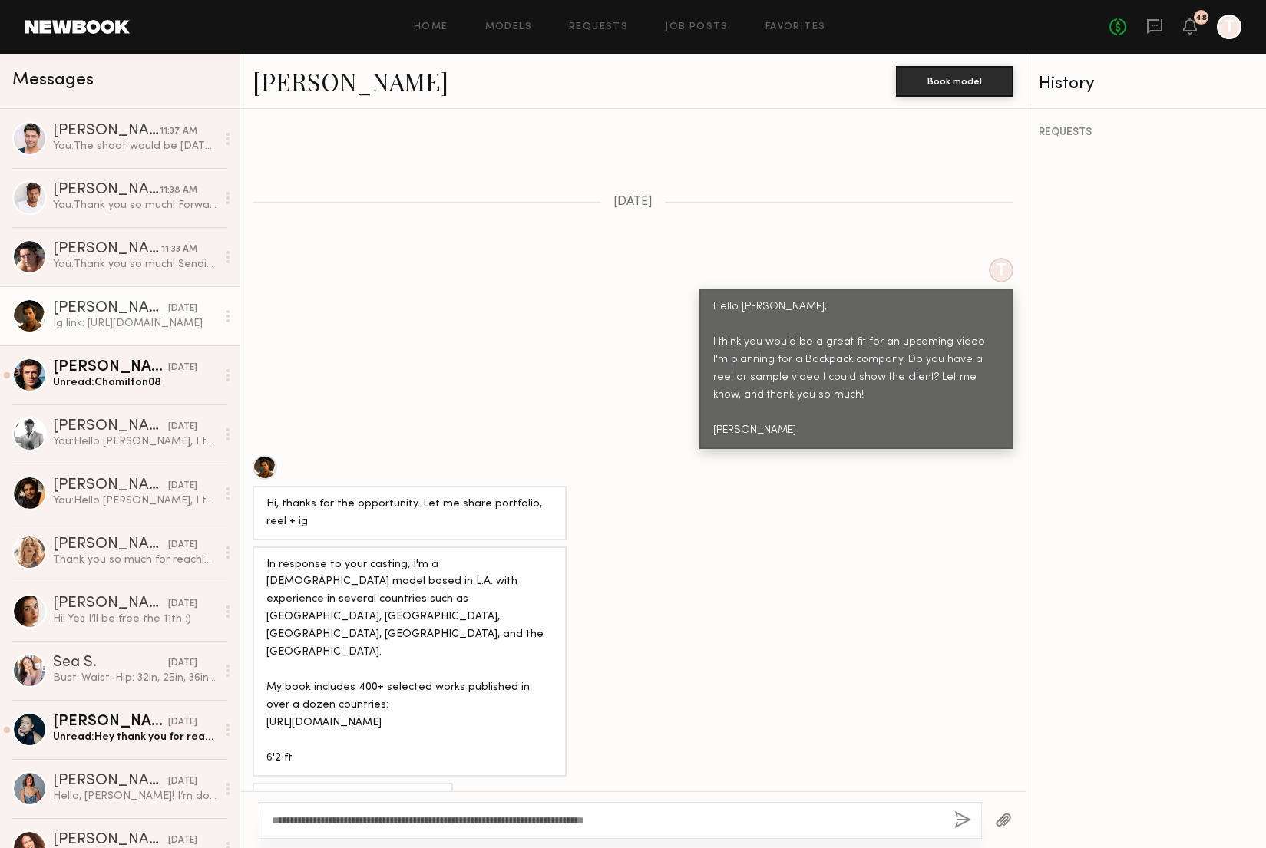
click at [960, 817] on button "button" at bounding box center [962, 820] width 17 height 19
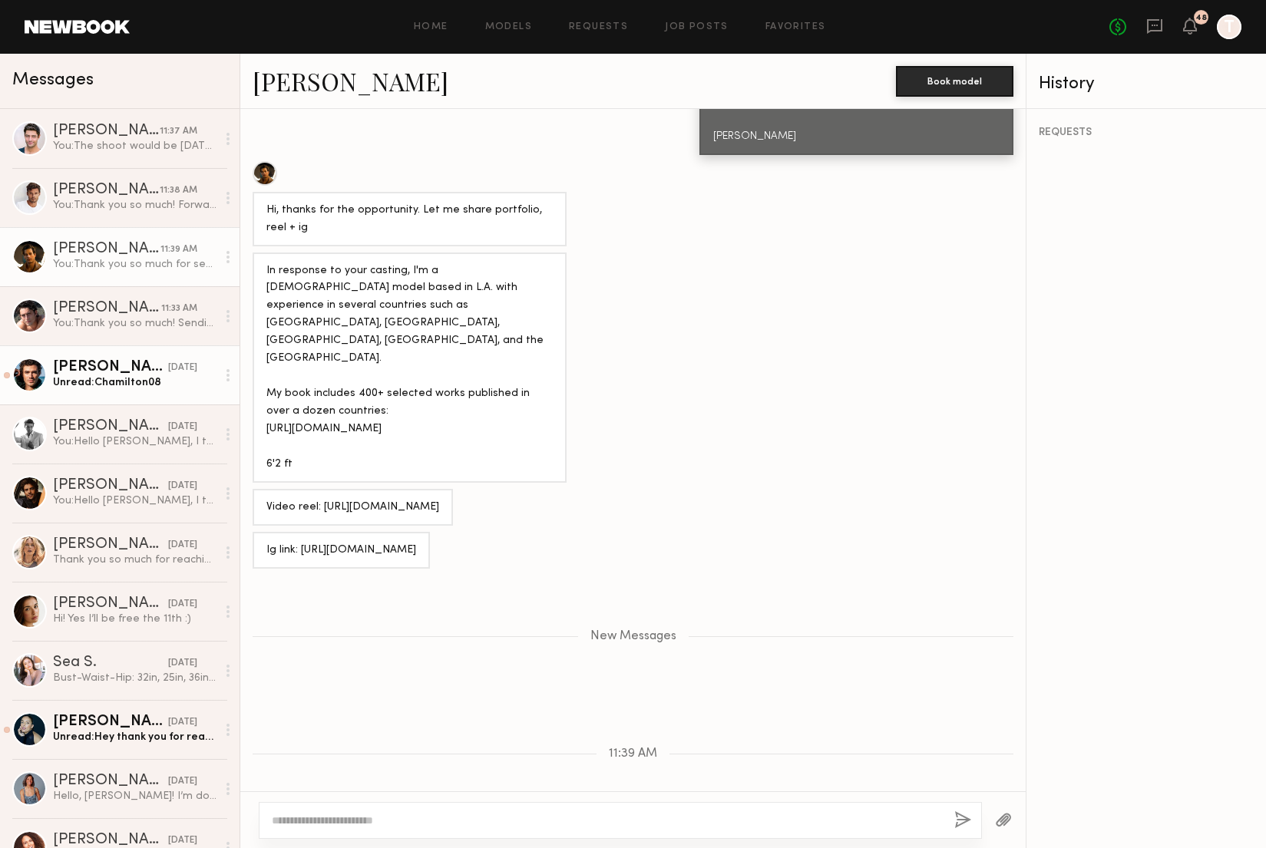
click at [96, 348] on link "[PERSON_NAME] [DATE] Unread: Chamilton08" at bounding box center [119, 374] width 239 height 59
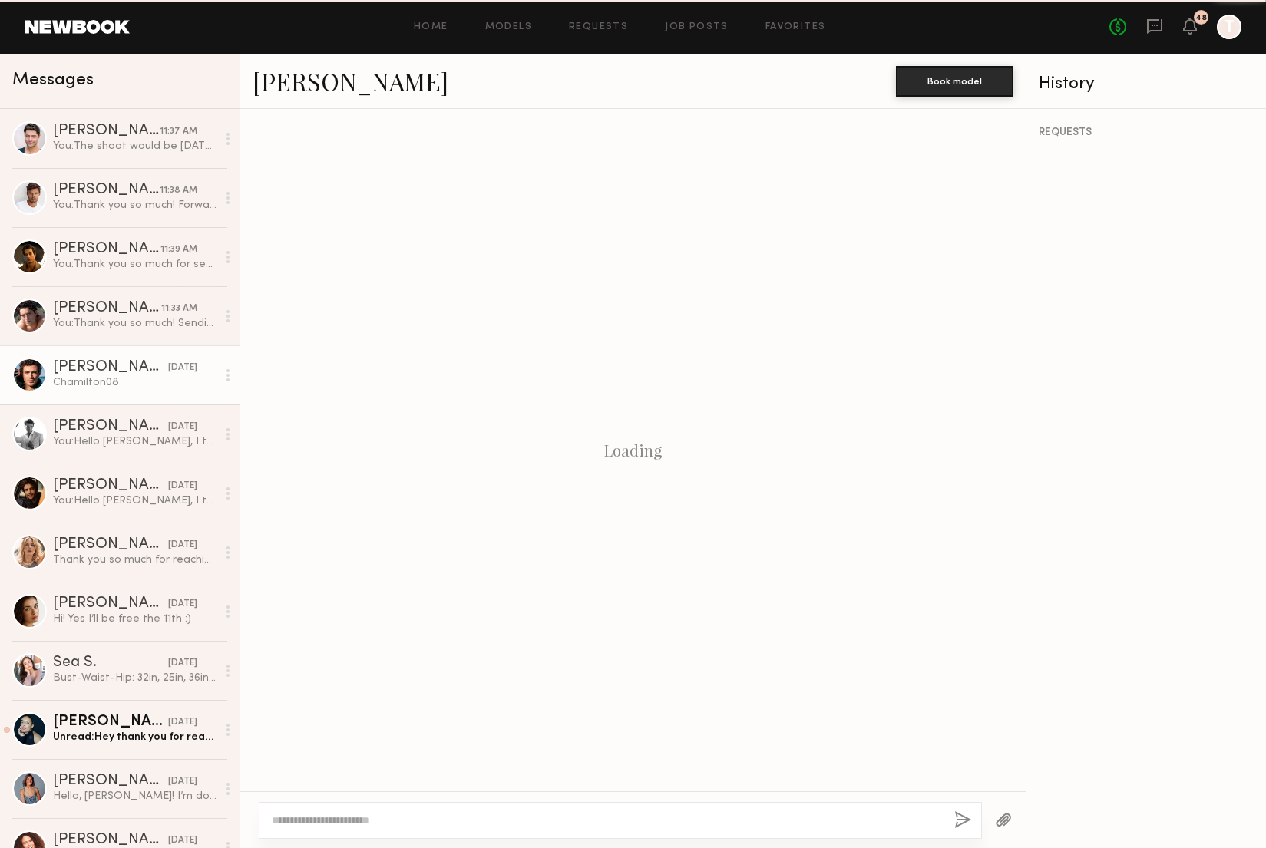
scroll to position [203, 0]
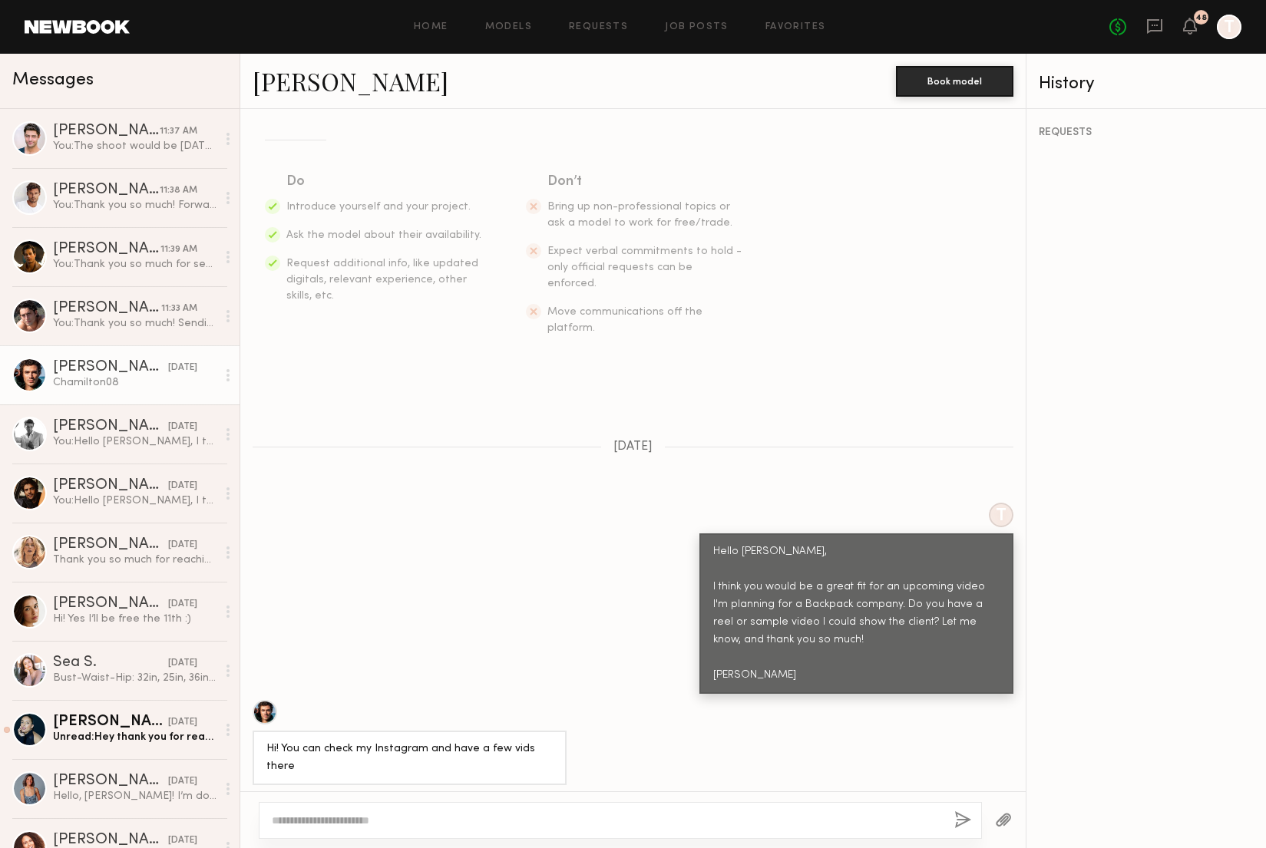
click at [385, 823] on textarea at bounding box center [607, 820] width 670 height 15
type textarea "**********"
click at [955, 819] on button "button" at bounding box center [962, 820] width 17 height 19
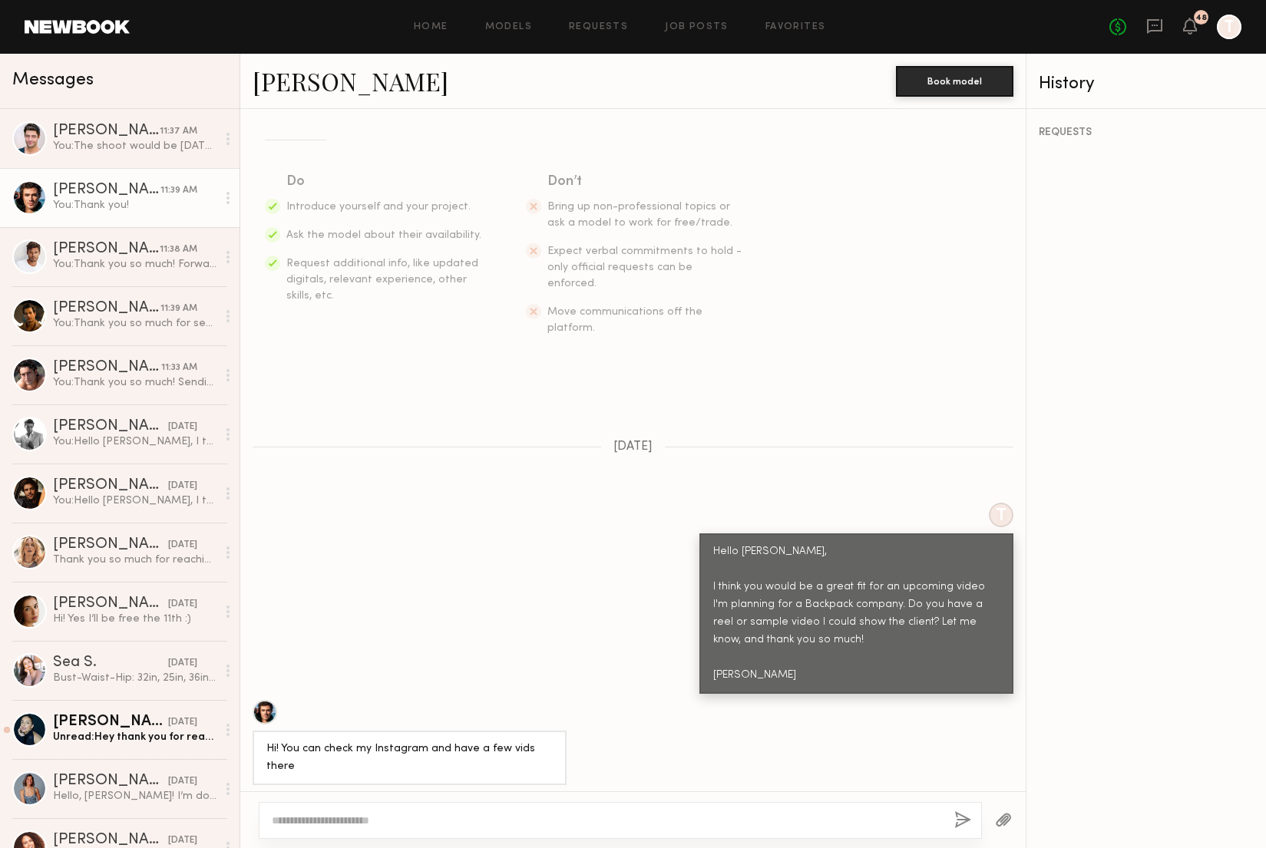
scroll to position [479, 0]
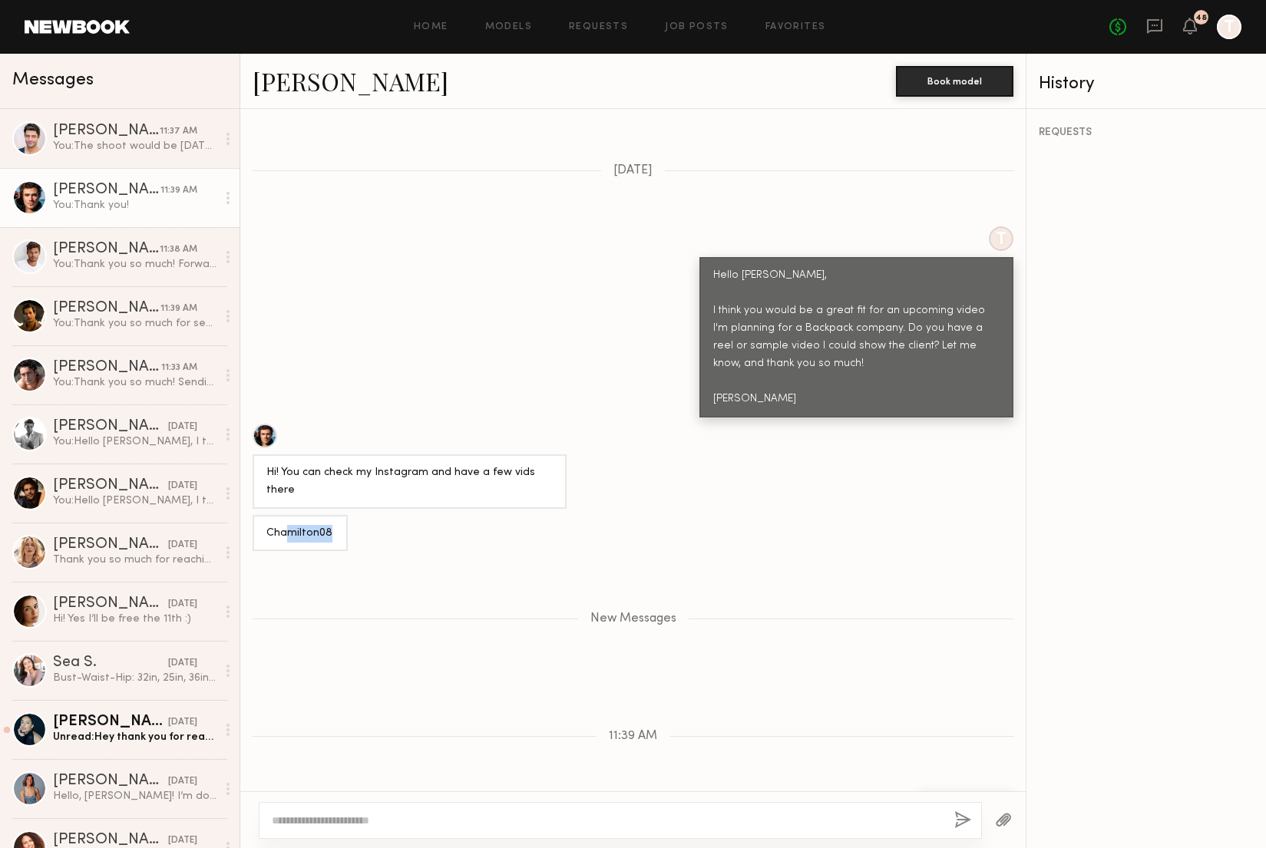
drag, startPoint x: 335, startPoint y: 481, endPoint x: 284, endPoint y: 481, distance: 50.7
click at [284, 515] on div "Chamilton08" at bounding box center [299, 533] width 95 height 37
click at [284, 525] on div "Chamilton08" at bounding box center [300, 534] width 68 height 18
click at [359, 823] on textarea at bounding box center [607, 820] width 670 height 15
